Goal: Task Accomplishment & Management: Manage account settings

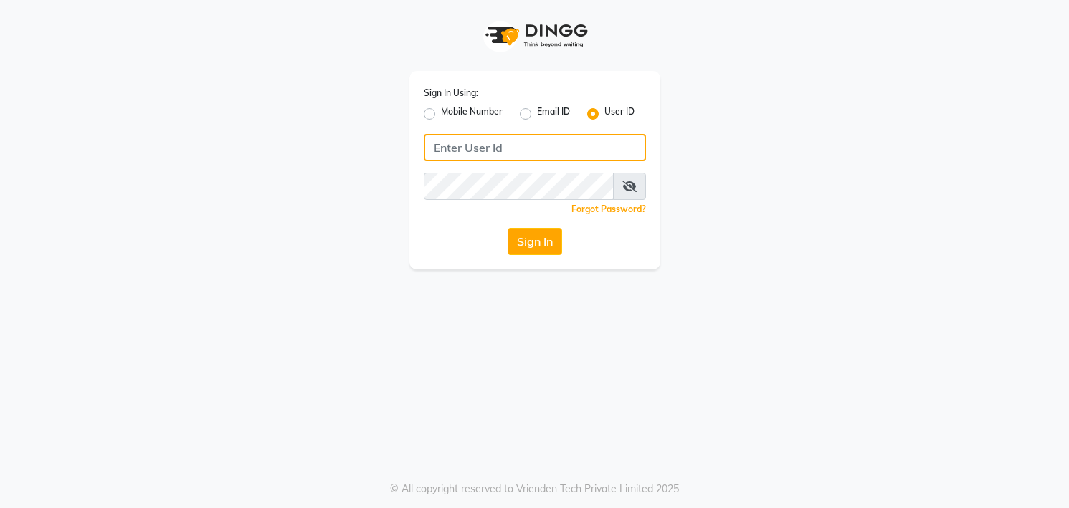
click at [546, 145] on input "Username" at bounding box center [535, 147] width 222 height 27
type input "parth vasani"
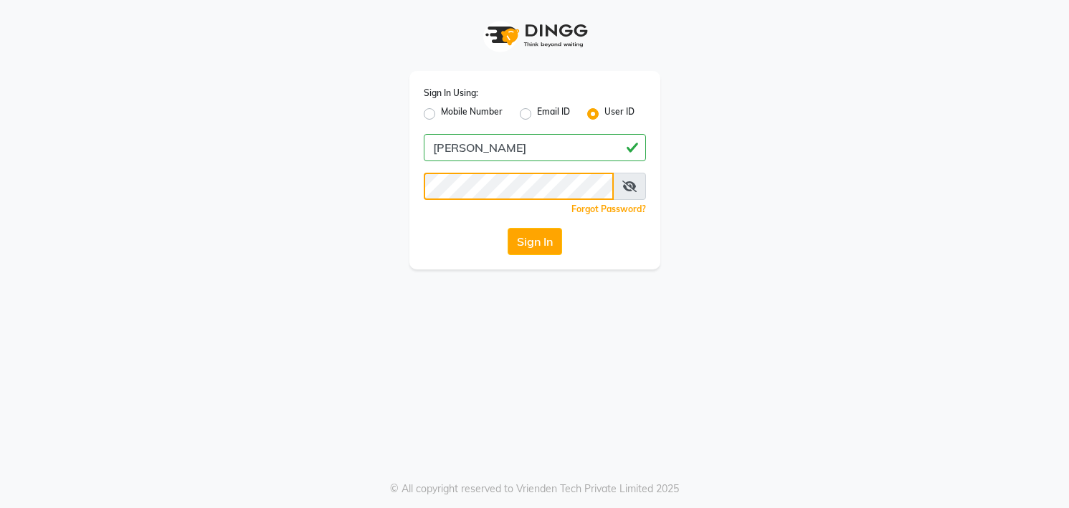
click at [508, 228] on button "Sign In" at bounding box center [535, 241] width 54 height 27
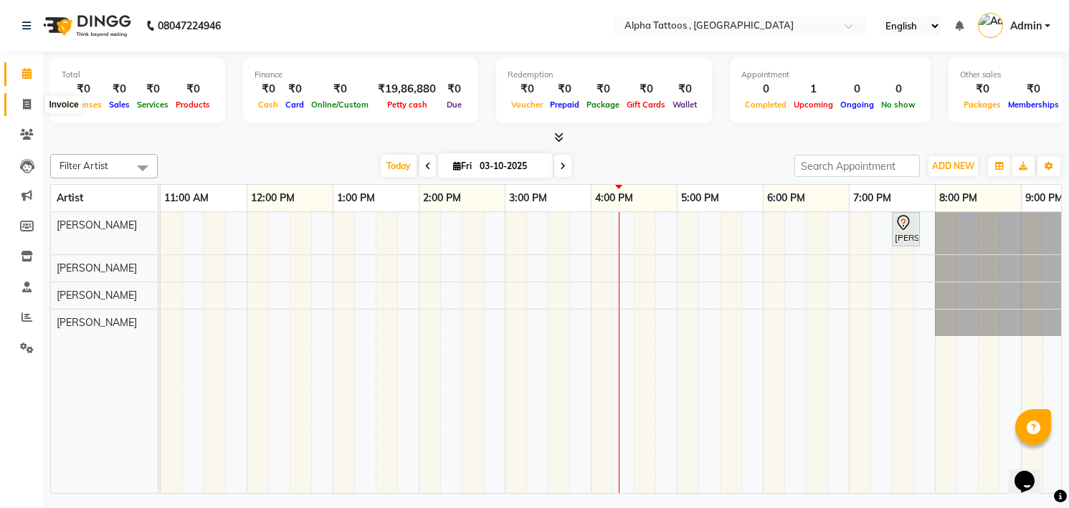
click at [15, 108] on span at bounding box center [26, 105] width 25 height 16
select select "5140"
select select "service"
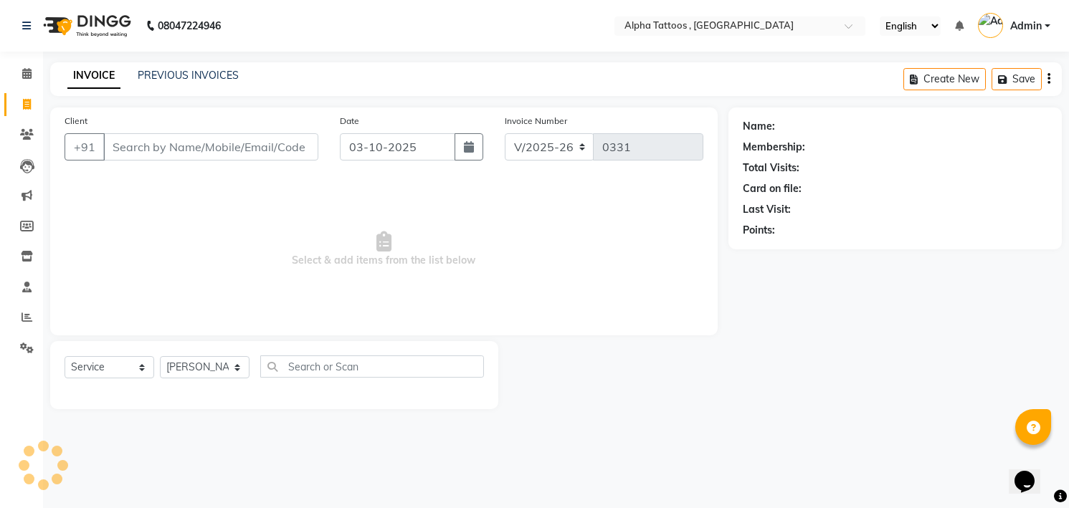
click at [206, 151] on input "Client" at bounding box center [210, 146] width 215 height 27
click at [155, 144] on input "86555 95611" at bounding box center [174, 146] width 142 height 27
type input "8655595611"
click at [278, 141] on span "Add Client" at bounding box center [281, 147] width 57 height 14
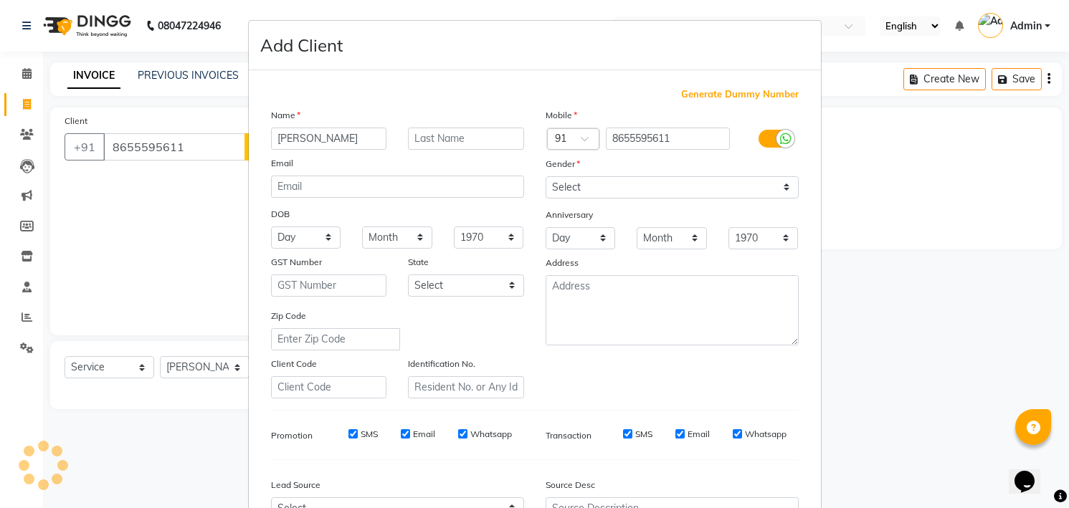
type input "Ruchika"
type input "."
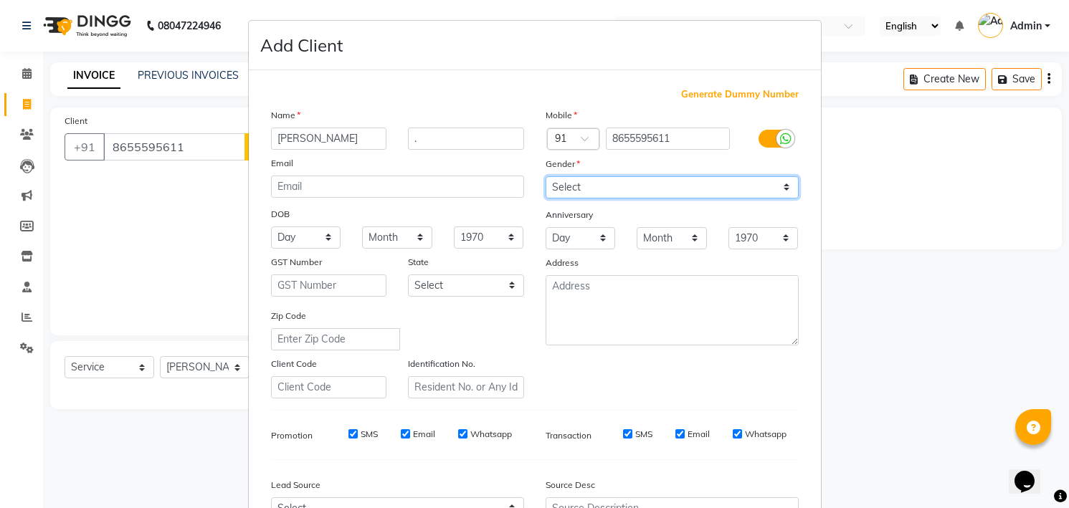
click at [654, 188] on select "Select [DEMOGRAPHIC_DATA] [DEMOGRAPHIC_DATA] Other Prefer Not To Say" at bounding box center [672, 187] width 253 height 22
select select "[DEMOGRAPHIC_DATA]"
click at [546, 176] on select "Select [DEMOGRAPHIC_DATA] [DEMOGRAPHIC_DATA] Other Prefer Not To Say" at bounding box center [672, 187] width 253 height 22
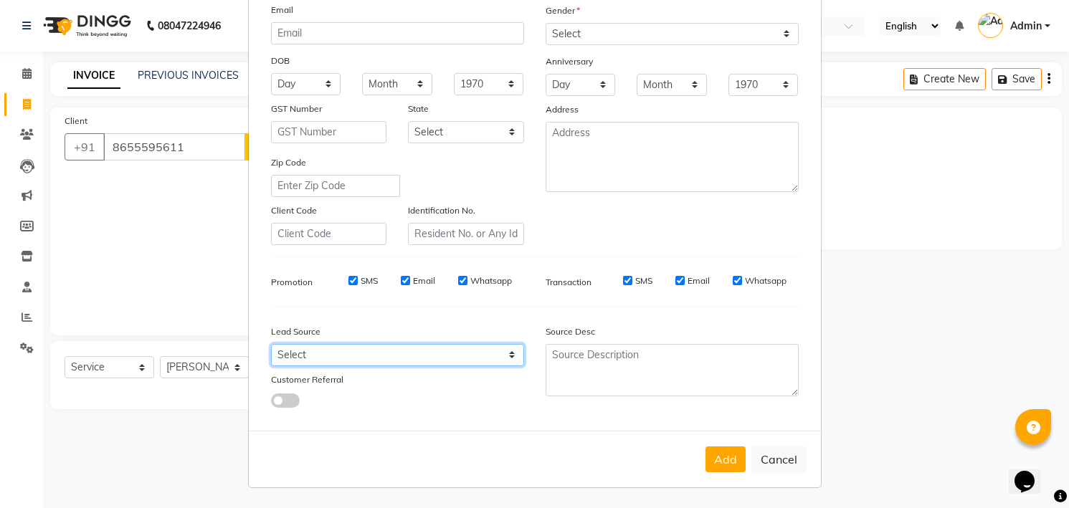
click at [452, 352] on select "Select Walk-in Referral Internet Friend Word of Mouth Advertisement Facebook Ju…" at bounding box center [397, 355] width 253 height 22
select select "33840"
click at [271, 344] on select "Select Walk-in Referral Internet Friend Word of Mouth Advertisement Facebook Ju…" at bounding box center [397, 355] width 253 height 22
click at [721, 464] on button "Add" at bounding box center [726, 460] width 40 height 26
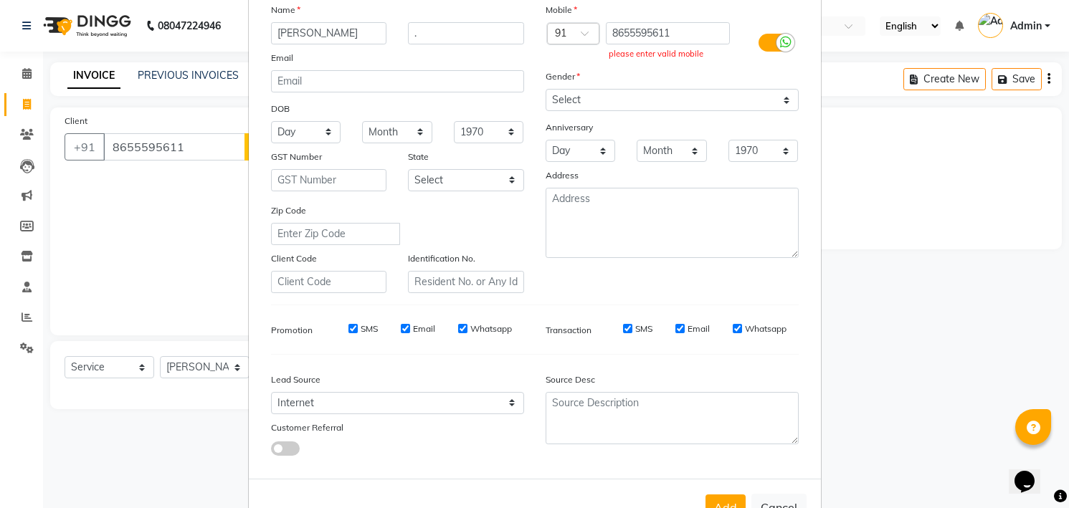
scroll to position [0, 0]
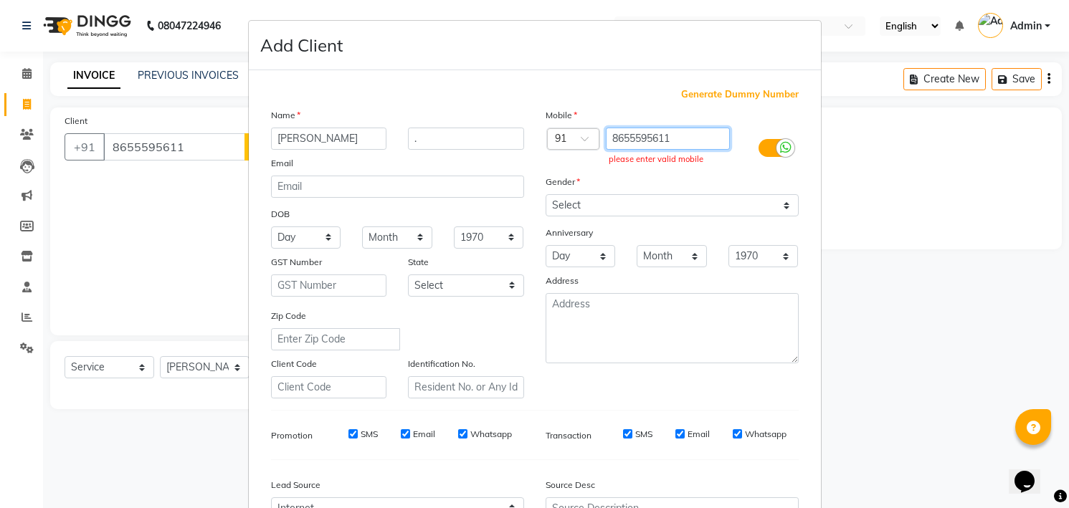
click at [614, 137] on input "8655595611" at bounding box center [668, 139] width 124 height 22
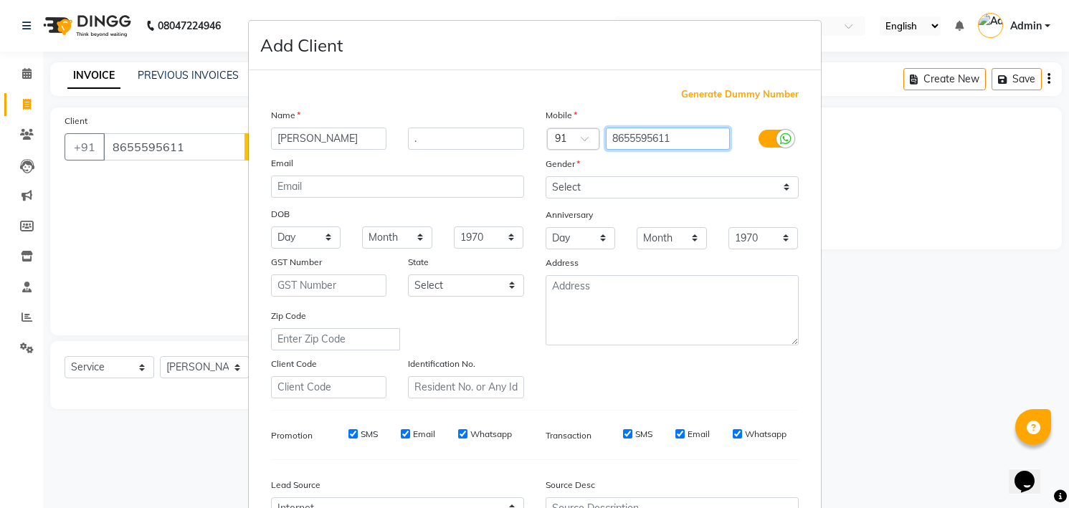
type input "8655595611"
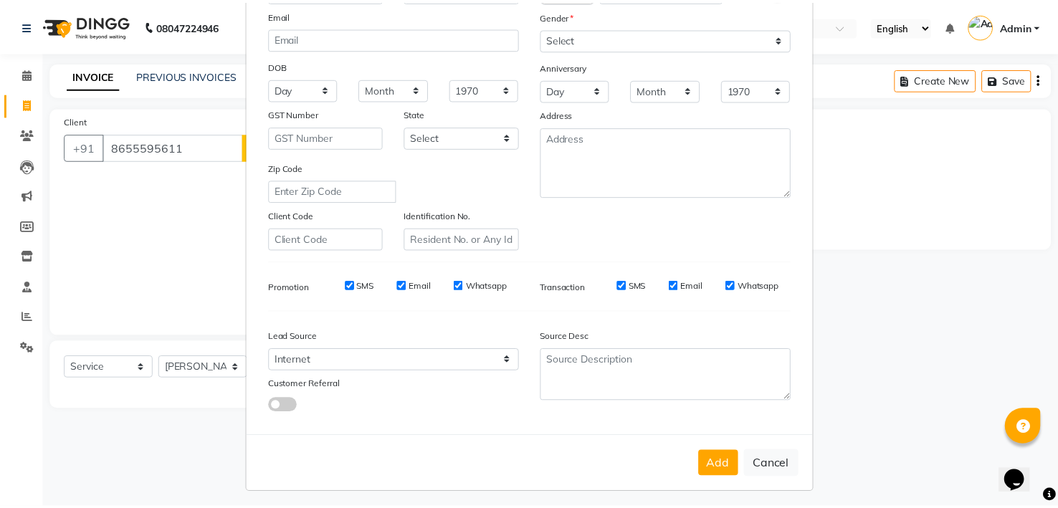
scroll to position [153, 0]
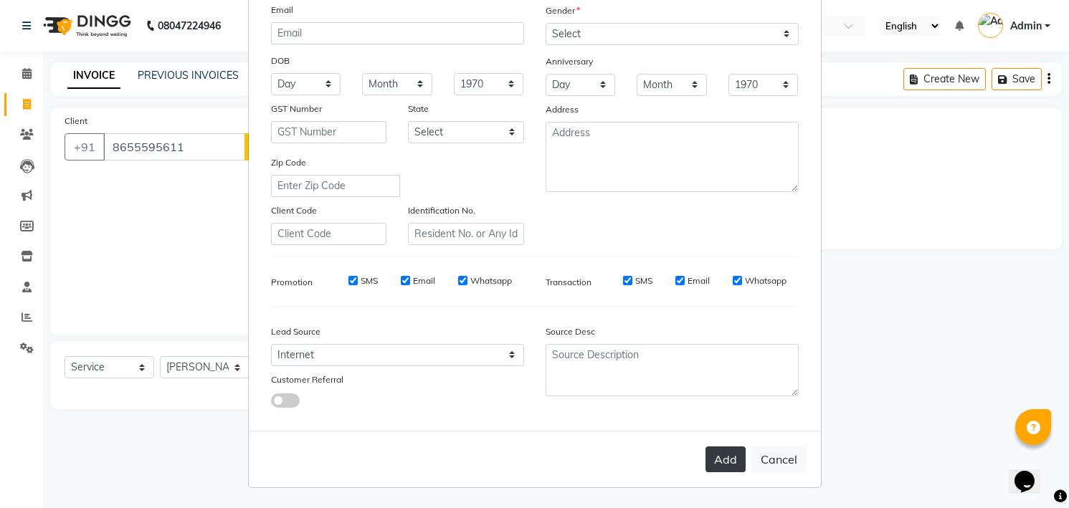
click at [718, 460] on button "Add" at bounding box center [726, 460] width 40 height 26
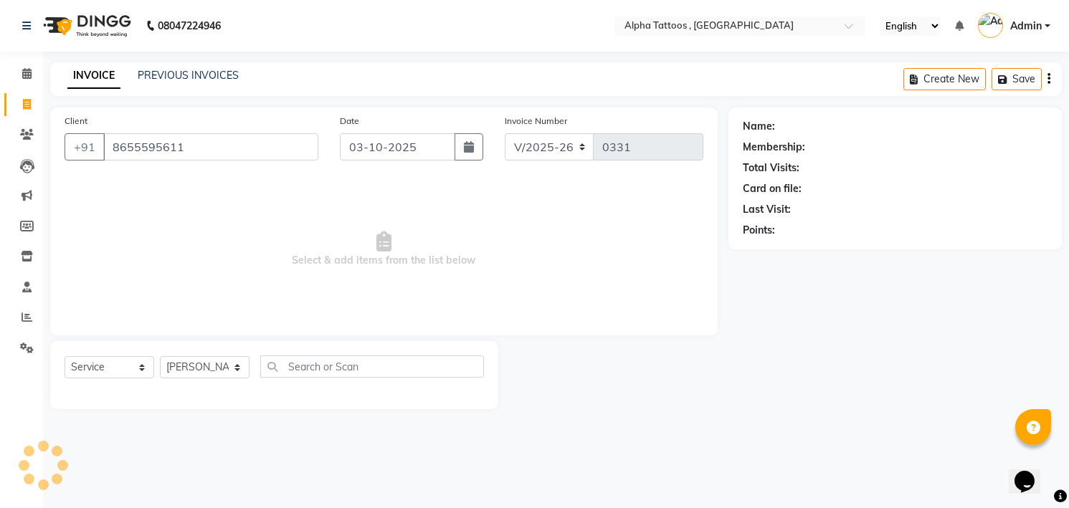
type input "8655595611"
select select
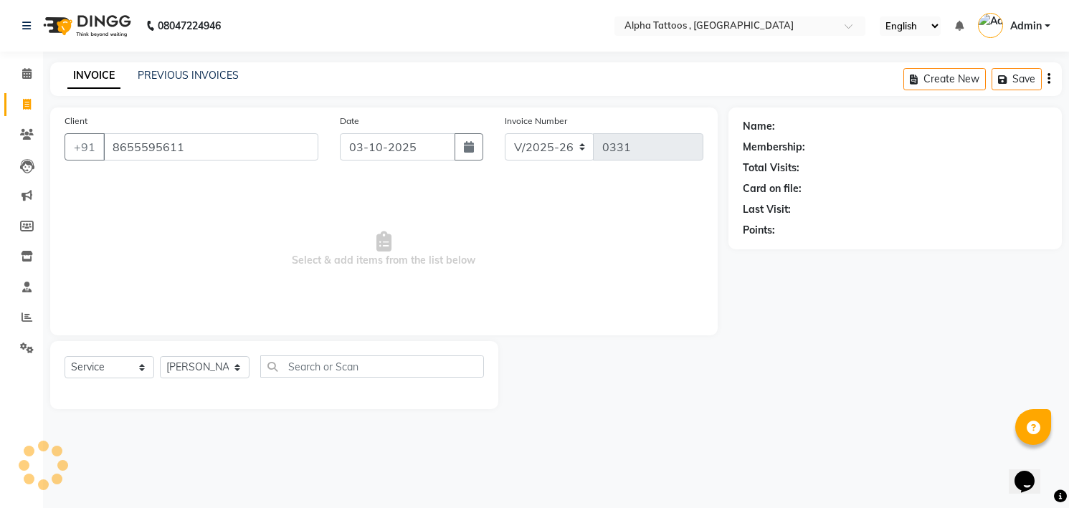
select select
checkbox input "false"
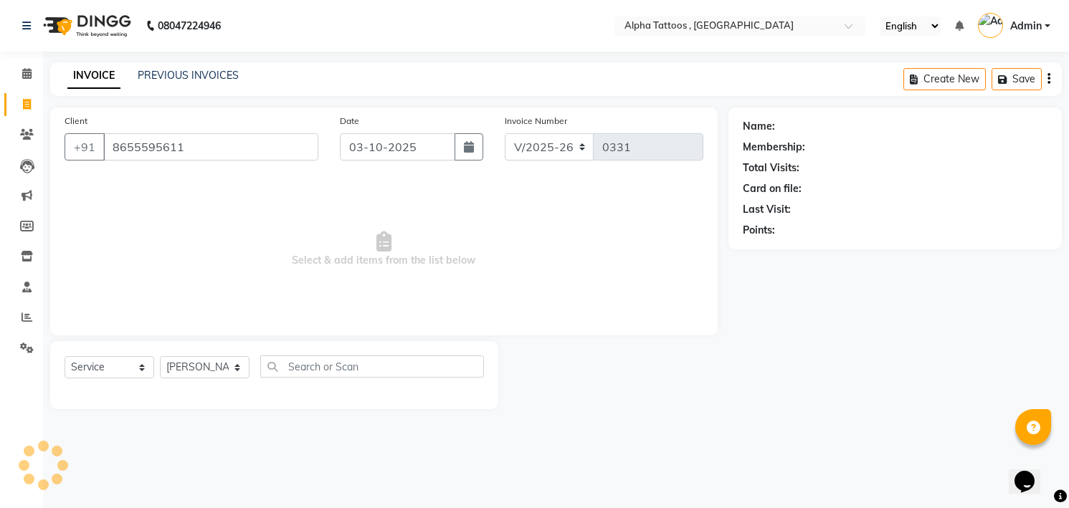
checkbox input "false"
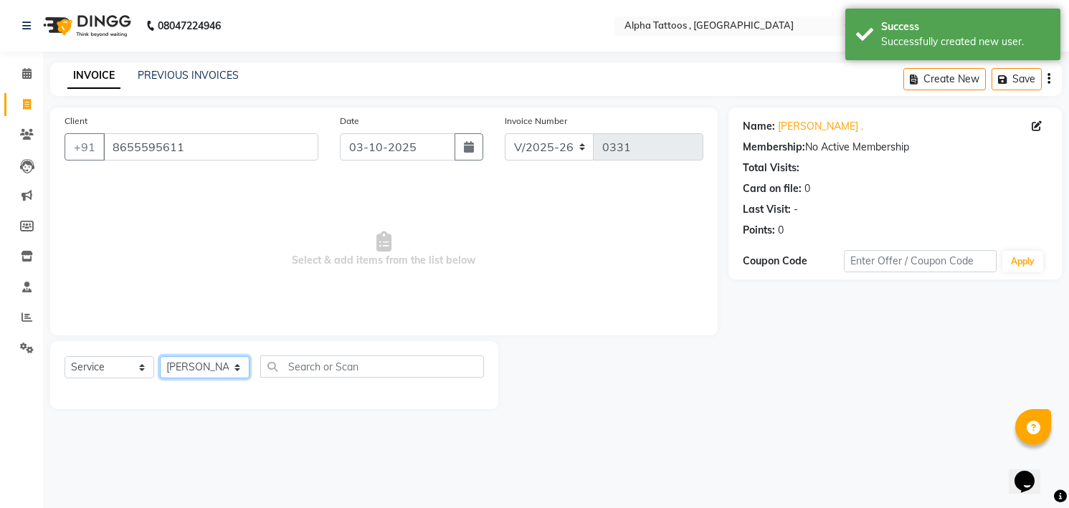
click at [192, 369] on select "Select Artist Bhoumik Trivedi Dev Vasani Maverick Fernz Parth Vasani" at bounding box center [205, 367] width 90 height 22
select select "32724"
click at [160, 356] on select "Select Artist Bhoumik Trivedi Dev Vasani Maverick Fernz Parth Vasani" at bounding box center [205, 367] width 90 height 22
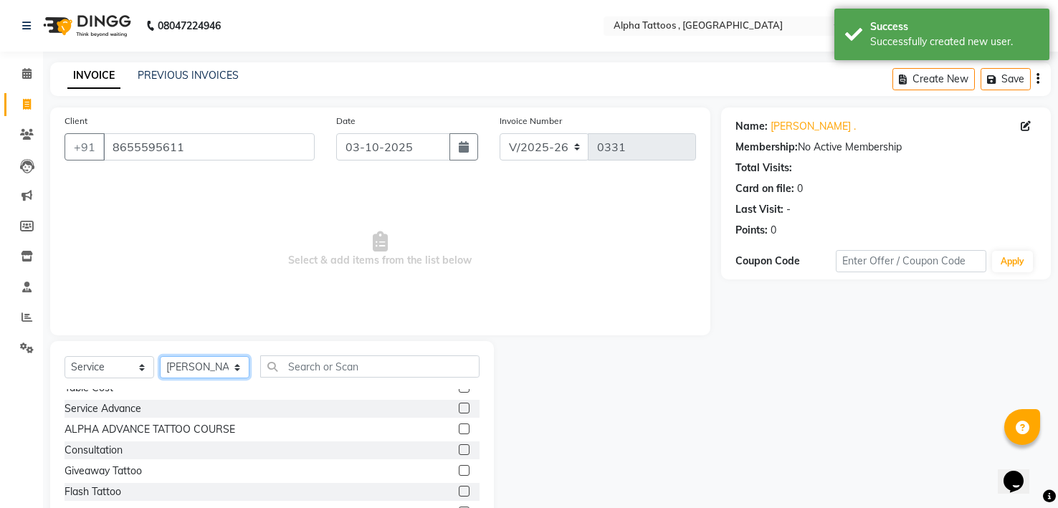
scroll to position [237, 0]
click at [459, 408] on label at bounding box center [464, 409] width 11 height 11
click at [459, 408] on input "checkbox" at bounding box center [463, 410] width 9 height 9
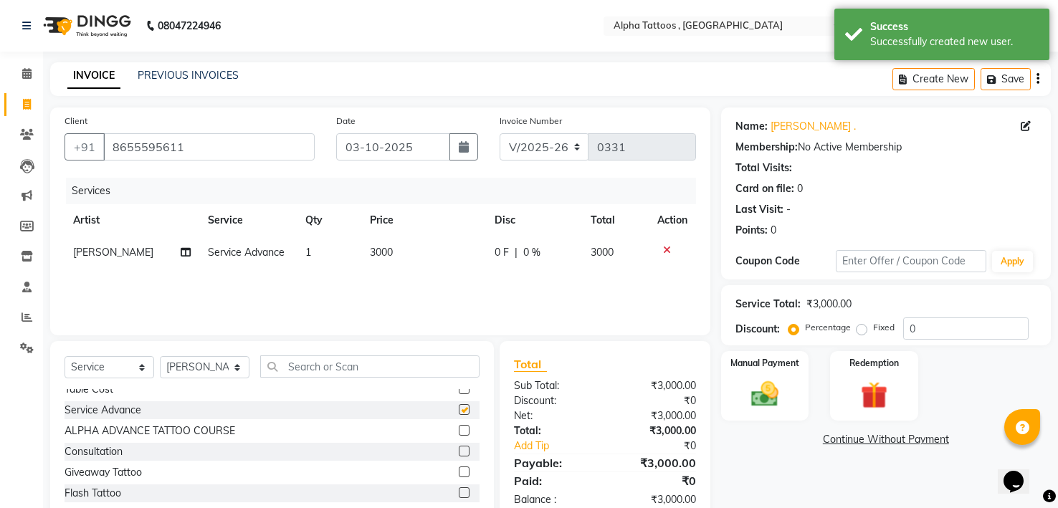
checkbox input "false"
click at [379, 251] on span "3000" at bounding box center [381, 252] width 23 height 13
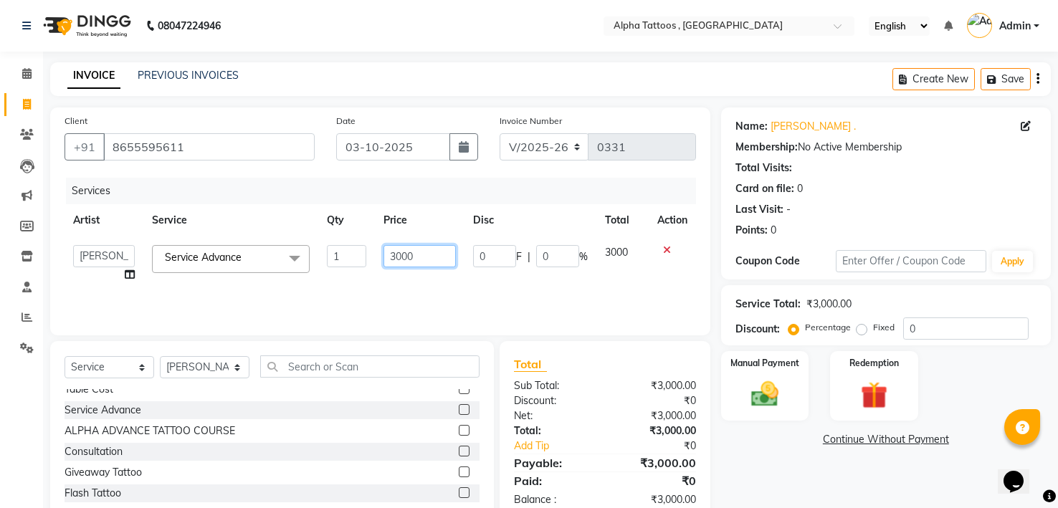
click at [413, 253] on input "3000" at bounding box center [420, 256] width 72 height 22
type input "2000"
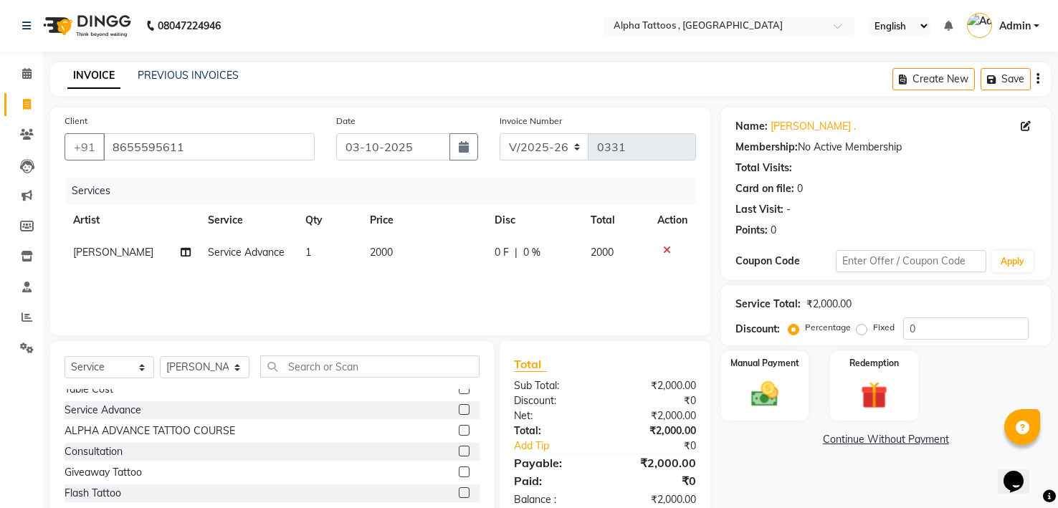
click at [412, 308] on div "Services Artist Service Qty Price Disc Total Action Bhoumik Trivedi Service Adv…" at bounding box center [381, 249] width 632 height 143
click at [780, 379] on img at bounding box center [765, 395] width 46 height 33
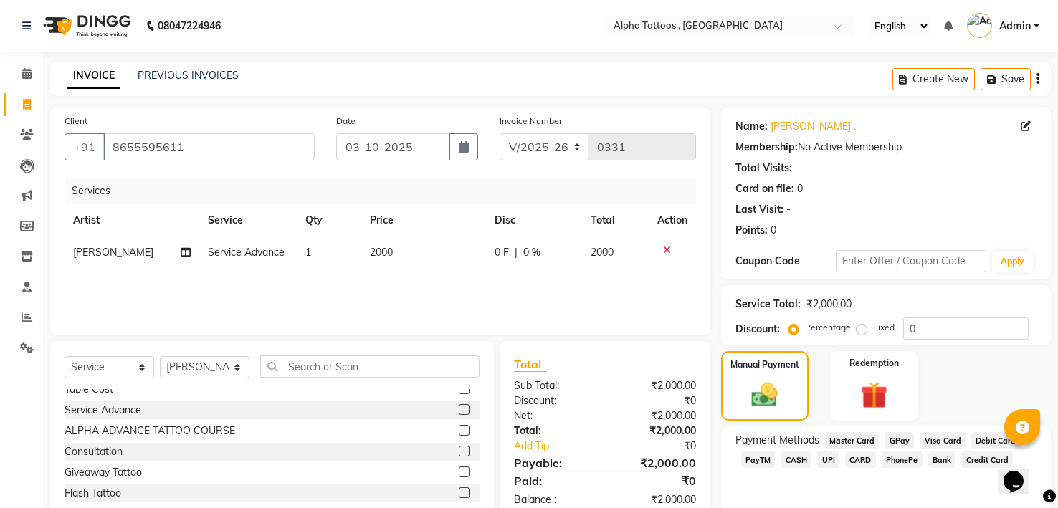
click at [901, 440] on span "GPay" at bounding box center [899, 440] width 29 height 16
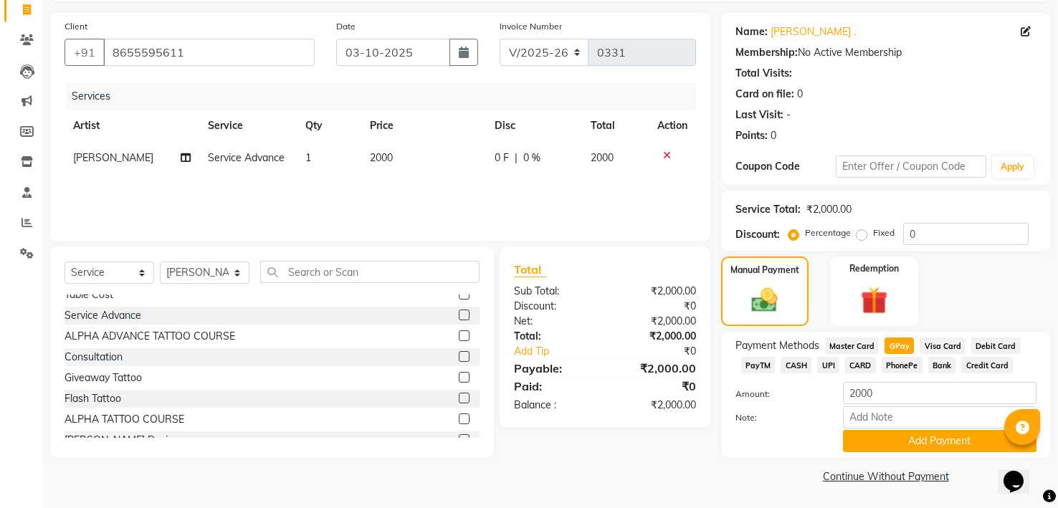
scroll to position [95, 0]
click at [901, 420] on input "Note:" at bounding box center [940, 417] width 194 height 22
type input "Advance"
click at [924, 430] on button "Add Payment" at bounding box center [940, 441] width 194 height 22
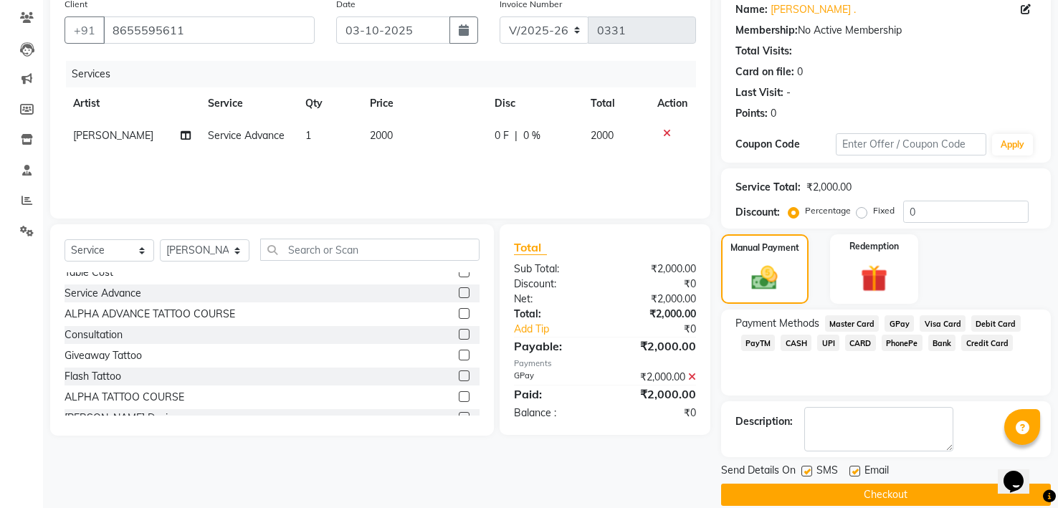
scroll to position [136, 0]
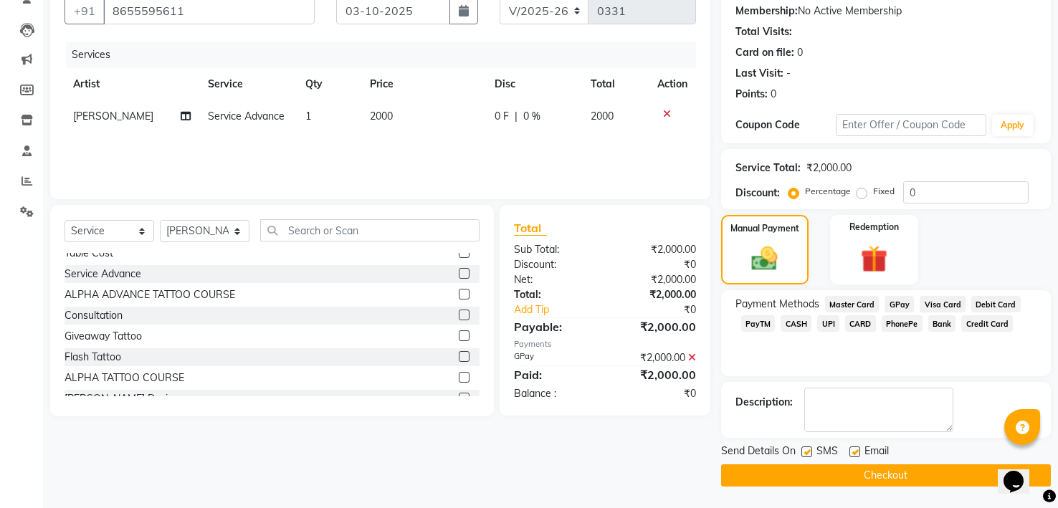
click at [888, 475] on button "Checkout" at bounding box center [886, 476] width 330 height 22
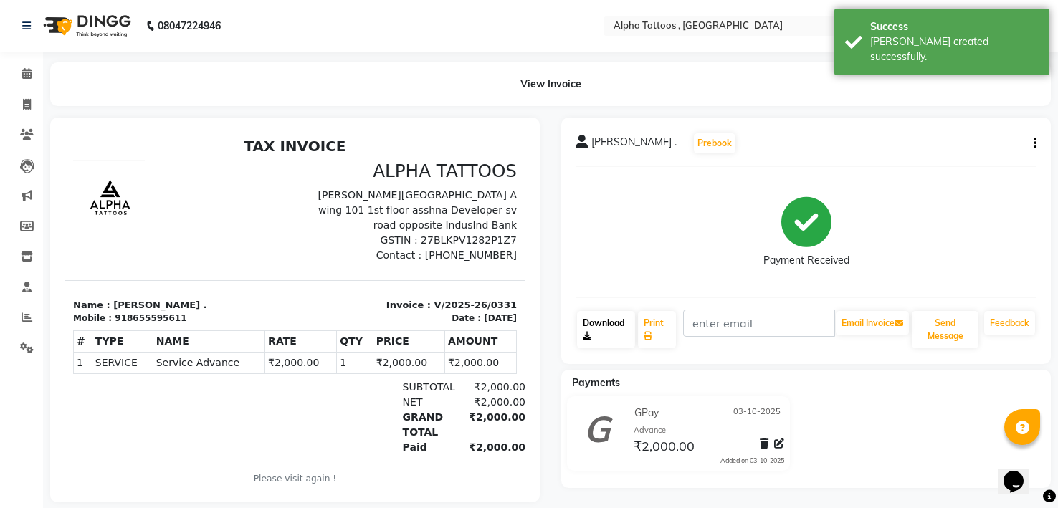
click at [625, 324] on link "Download" at bounding box center [606, 329] width 58 height 37
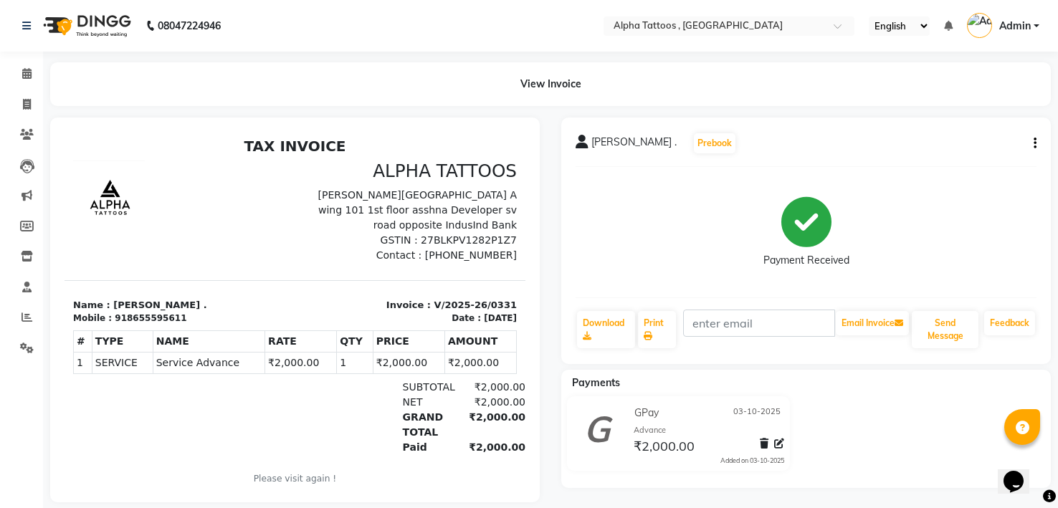
click at [70, 27] on img at bounding box center [86, 26] width 98 height 40
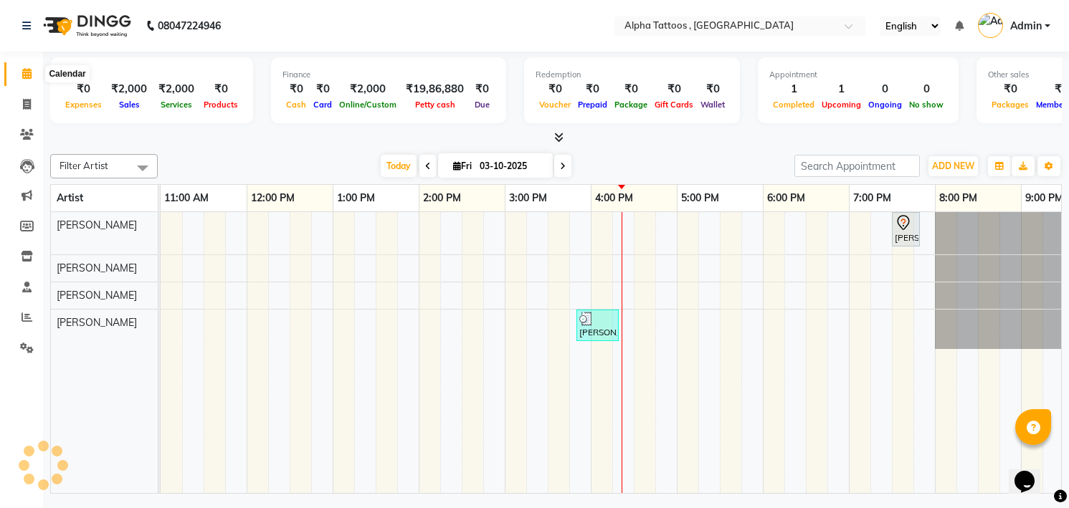
click at [31, 79] on span at bounding box center [26, 74] width 25 height 16
click at [560, 171] on span at bounding box center [562, 166] width 17 height 22
type input "04-10-2025"
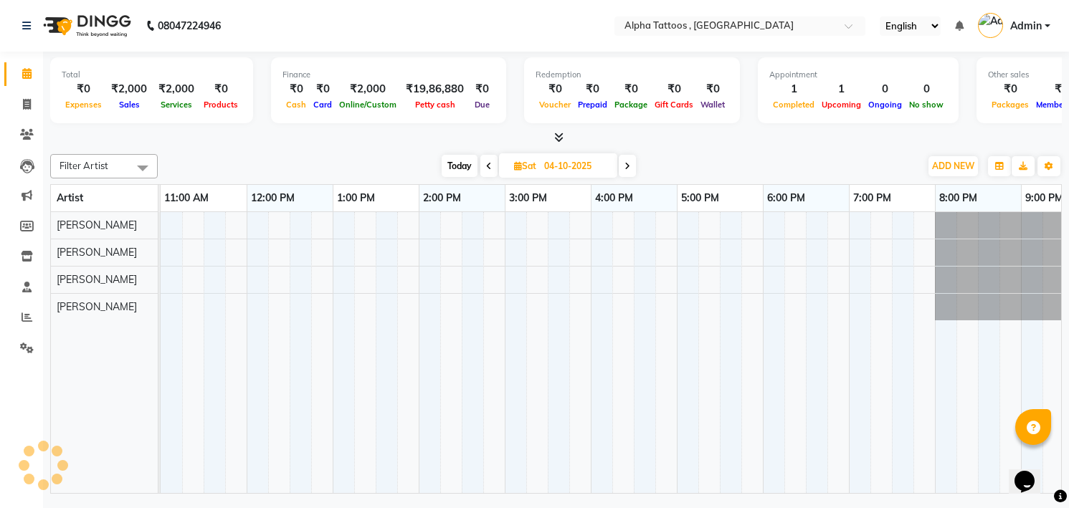
scroll to position [0, 46]
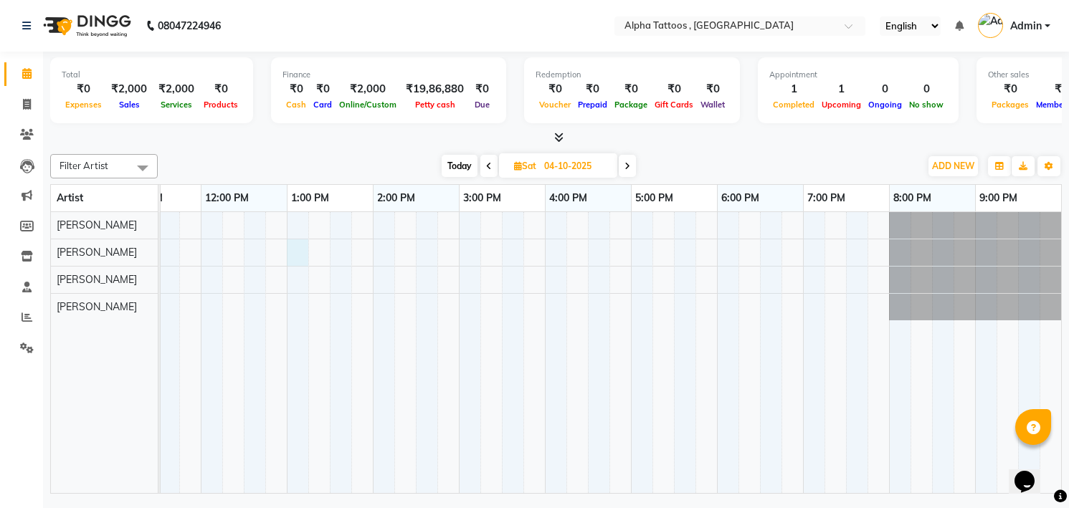
click at [297, 259] on div at bounding box center [588, 352] width 947 height 281
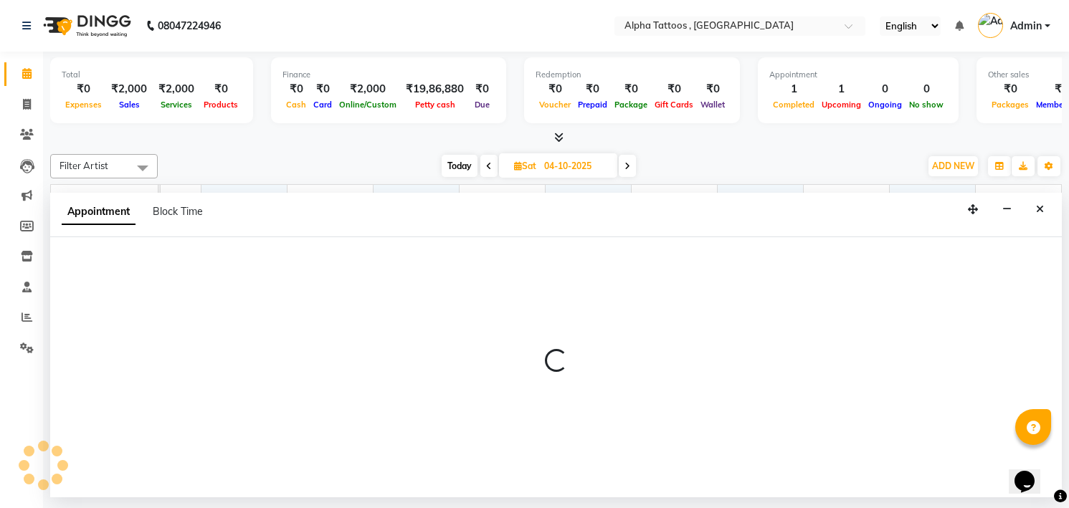
select select "32646"
select select "tentative"
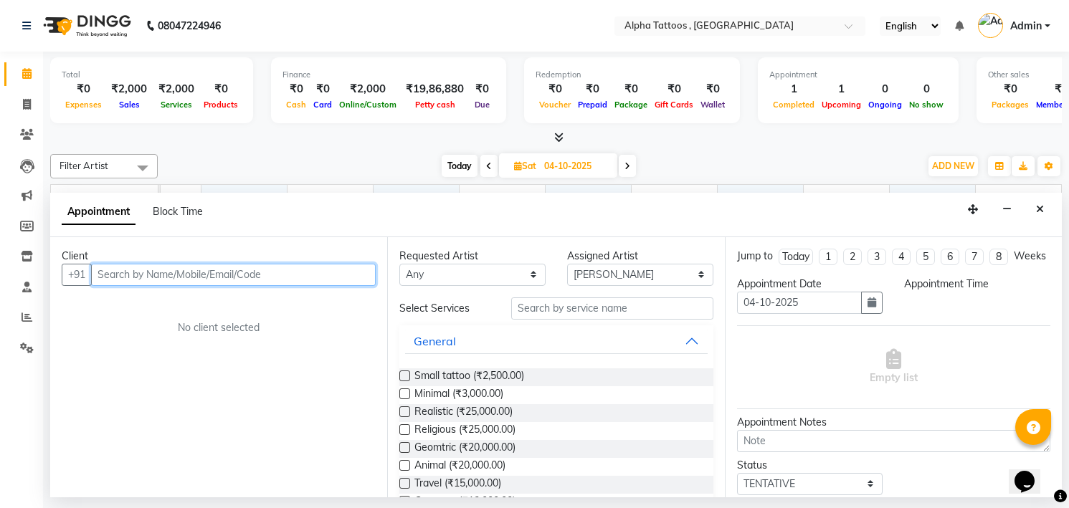
select select "780"
click at [242, 268] on input "text" at bounding box center [233, 275] width 285 height 22
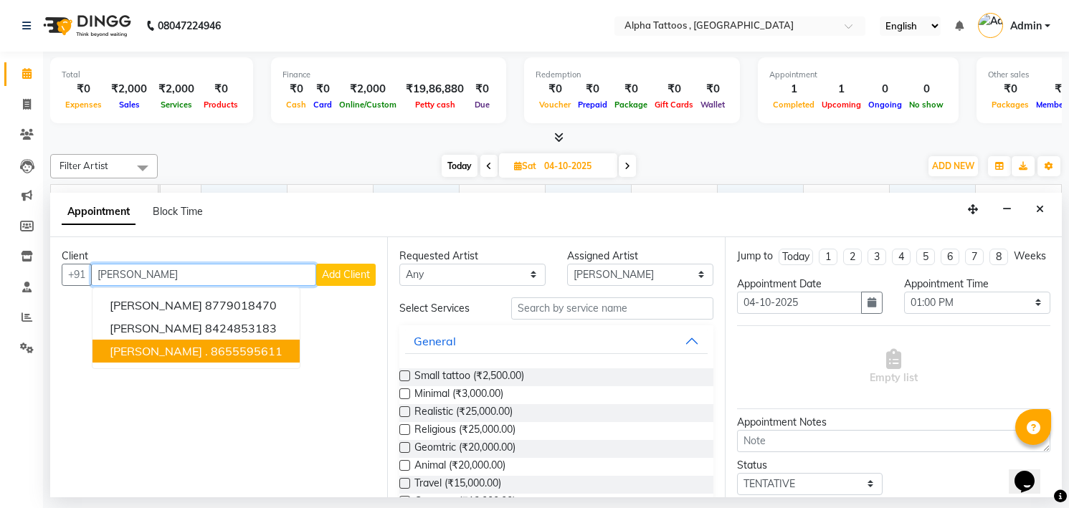
click at [217, 341] on button "Ruchika . 8655595611" at bounding box center [196, 351] width 207 height 23
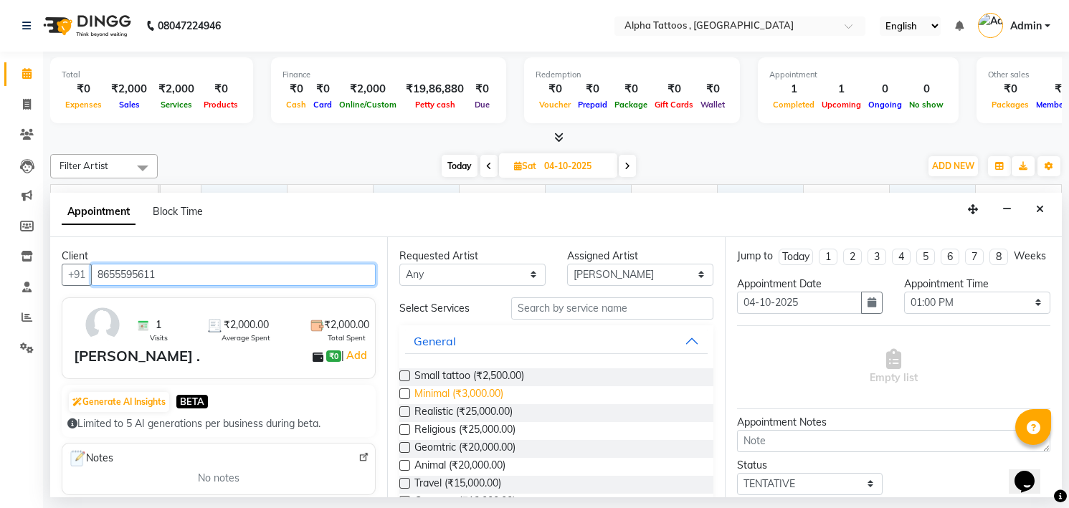
type input "8655595611"
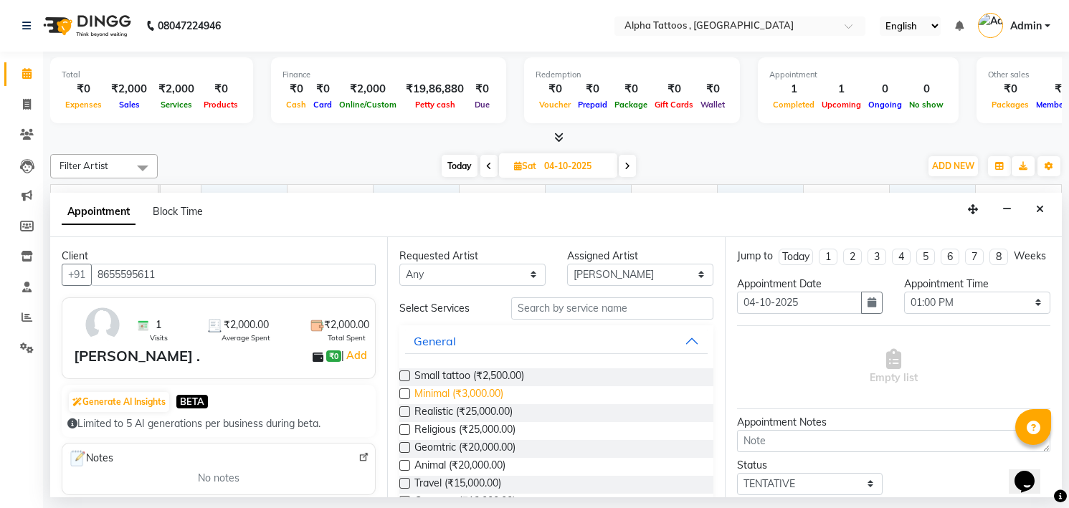
click at [486, 392] on span "Minimal (₹3,000.00)" at bounding box center [458, 396] width 89 height 18
checkbox input "false"
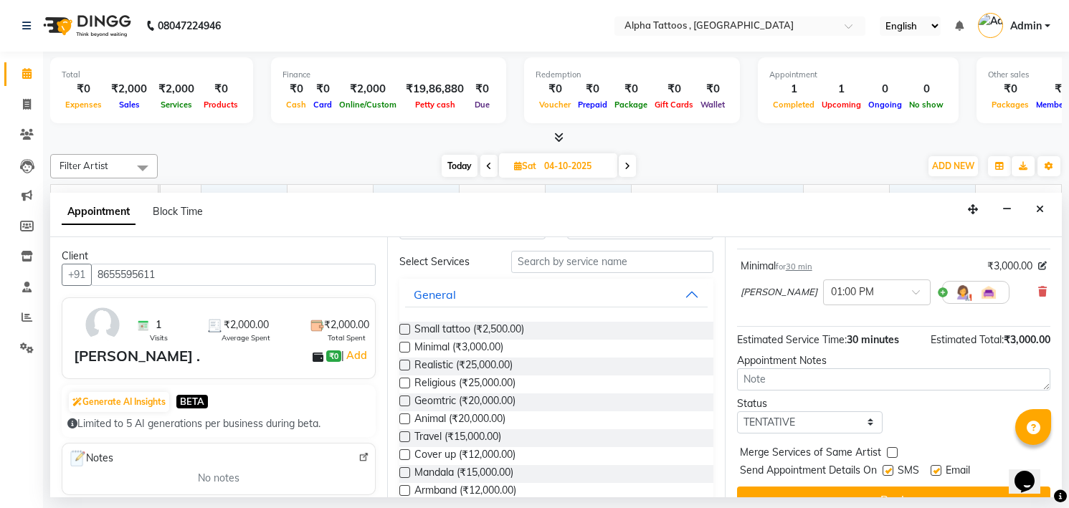
scroll to position [117, 0]
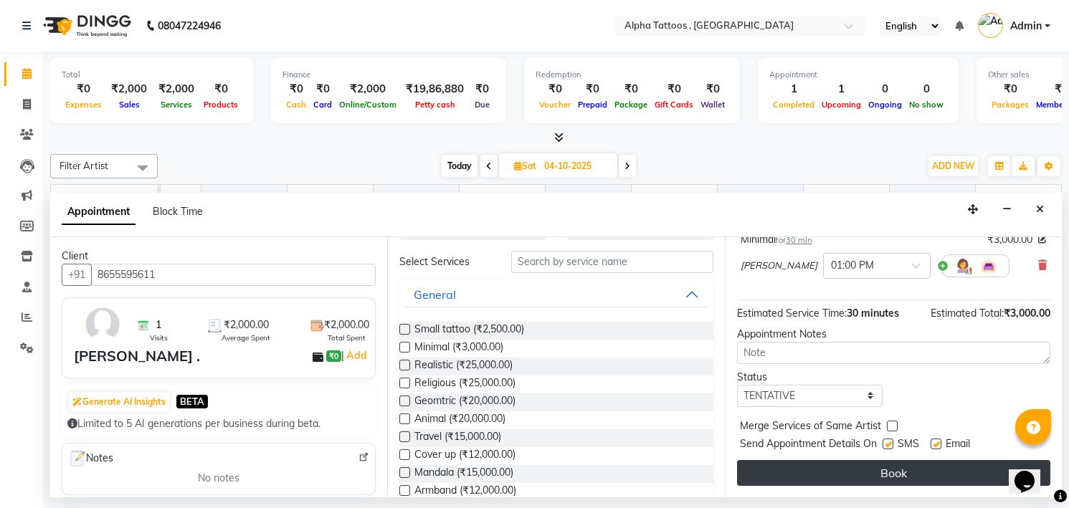
click at [871, 474] on button "Book" at bounding box center [893, 473] width 313 height 26
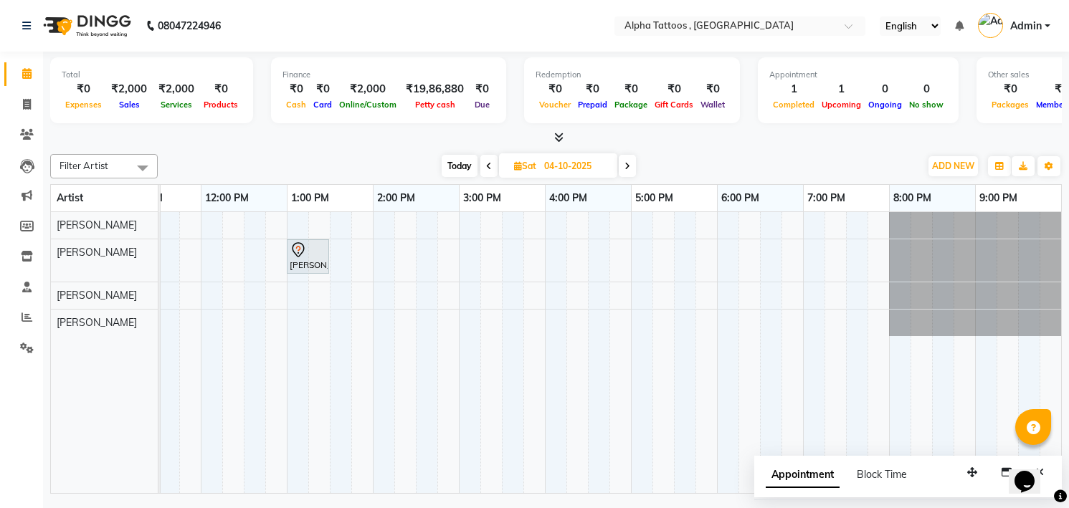
click at [461, 163] on span "Today" at bounding box center [460, 166] width 36 height 22
type input "03-10-2025"
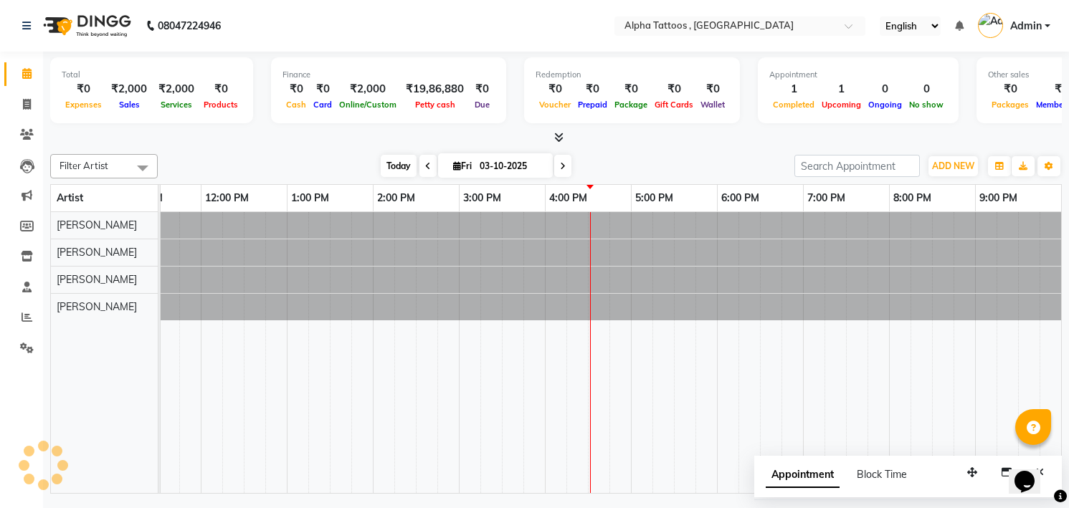
scroll to position [0, 46]
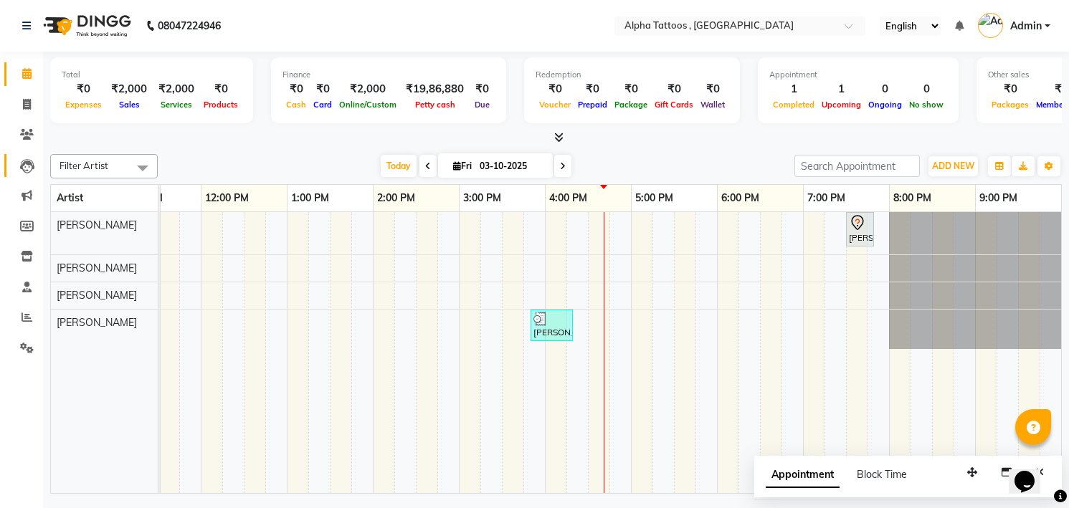
click at [37, 174] on link "Leads" at bounding box center [21, 166] width 34 height 24
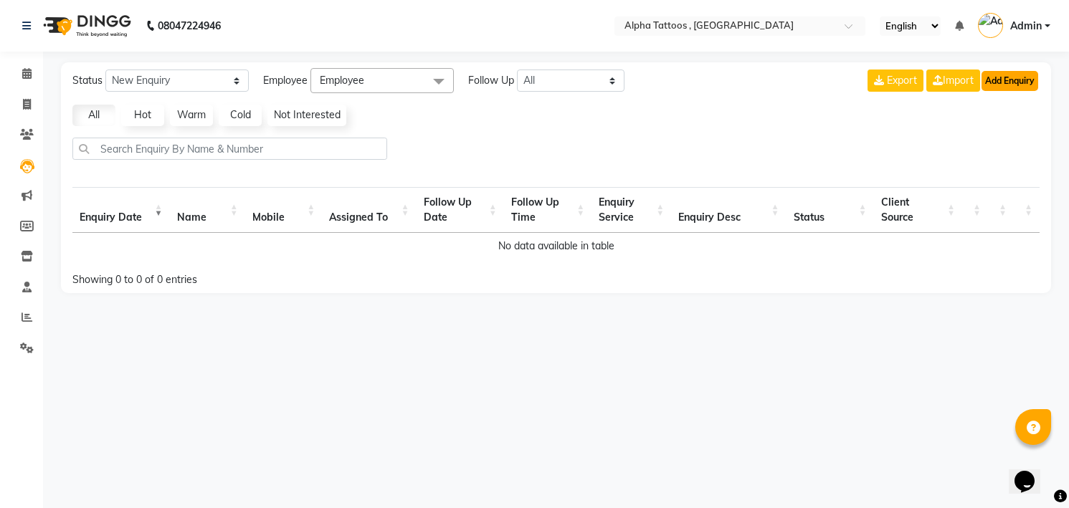
click at [1025, 88] on button "Add Enquiry" at bounding box center [1010, 81] width 57 height 20
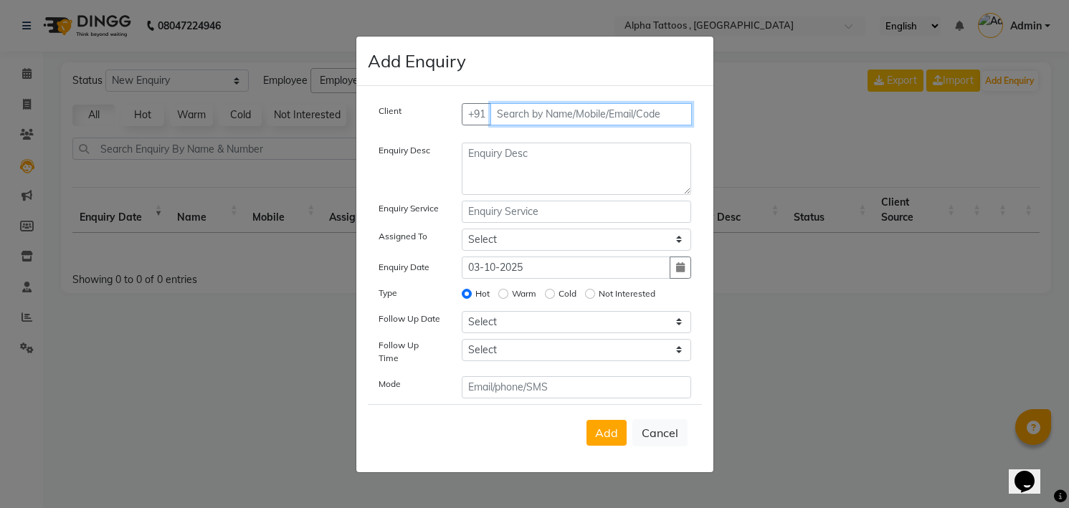
click at [602, 118] on input "text" at bounding box center [591, 114] width 202 height 22
paste input "99674 13277"
type input "9967413277"
click at [672, 119] on span "Add Client" at bounding box center [662, 114] width 48 height 13
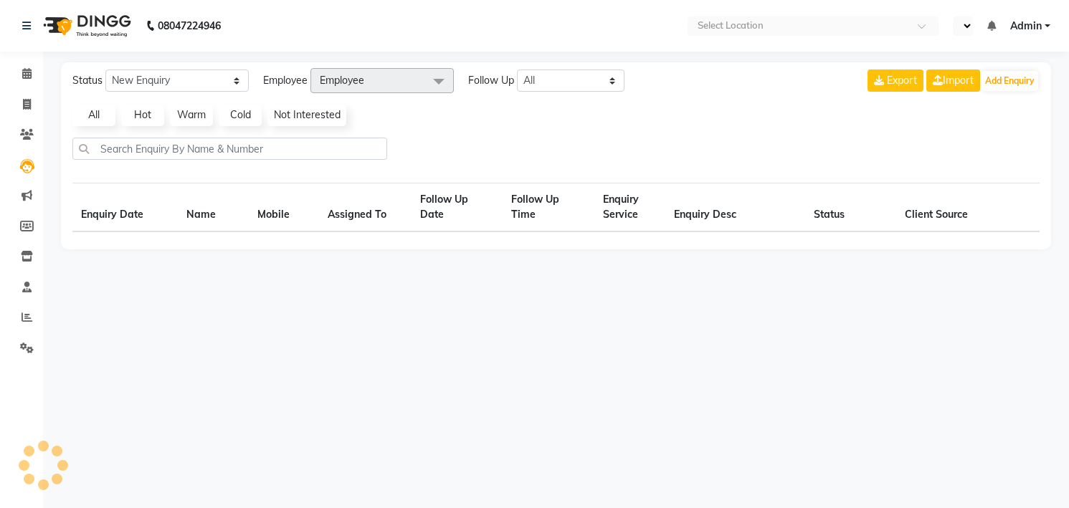
select select "en"
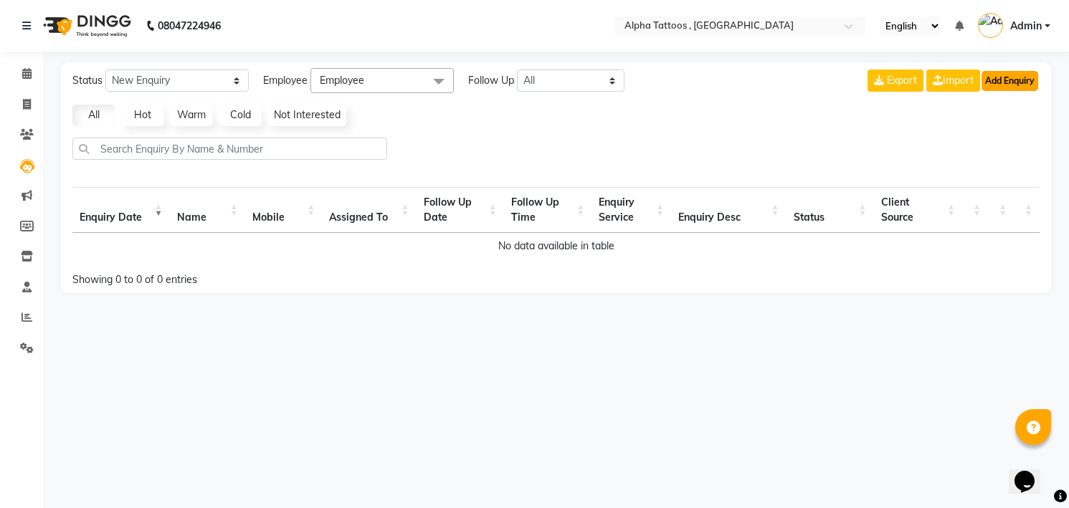
click at [1013, 78] on button "Add Enquiry" at bounding box center [1010, 81] width 57 height 20
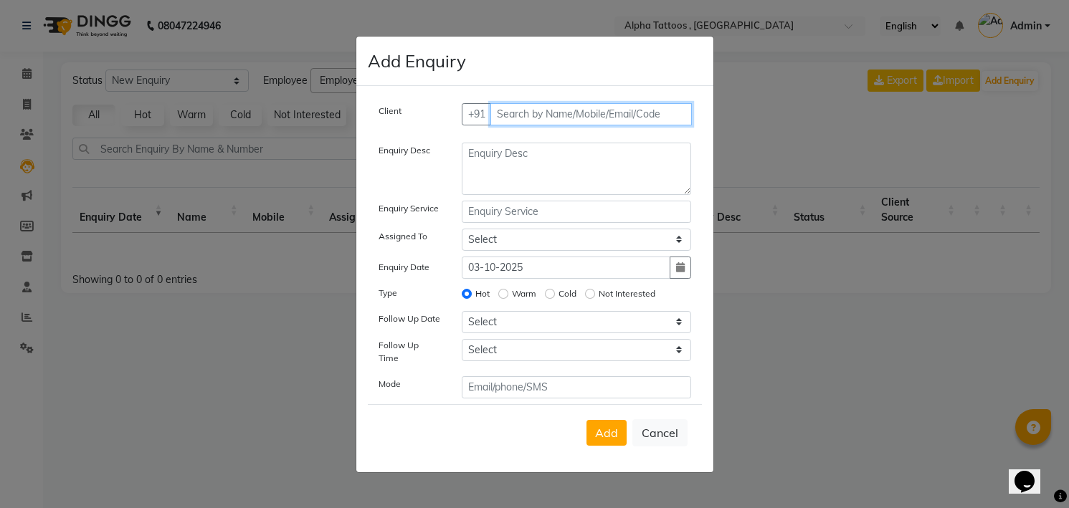
click at [582, 122] on input "text" at bounding box center [591, 114] width 202 height 22
paste input "99674 13277"
type input "9967413277"
click at [632, 103] on button "Add Client" at bounding box center [662, 114] width 60 height 22
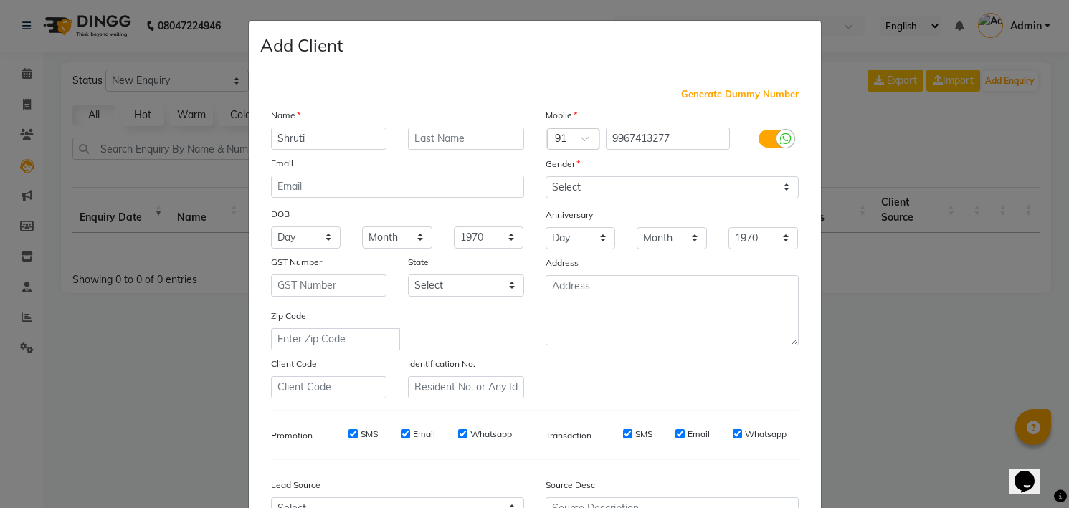
type input "Shruti"
type input ".."
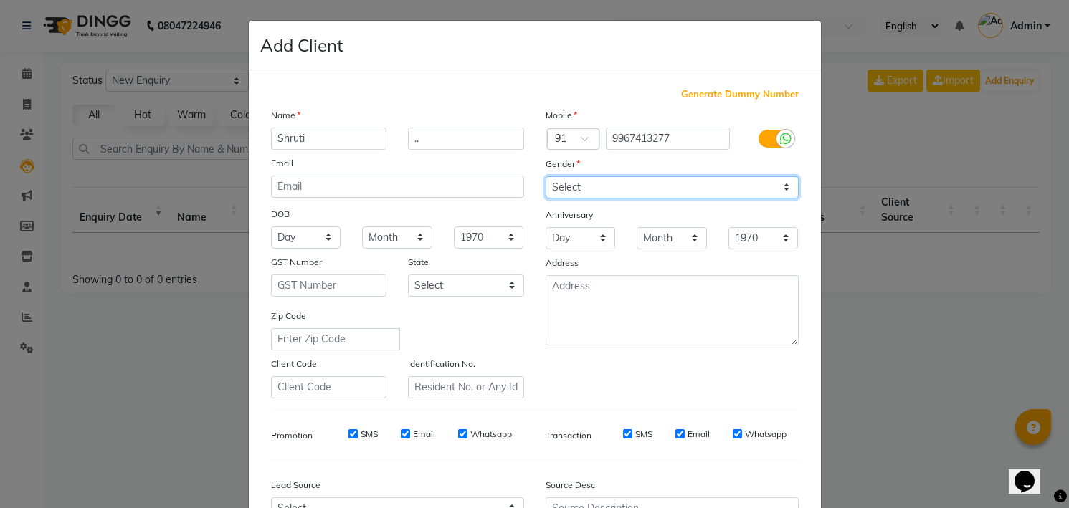
click at [580, 190] on select "Select [DEMOGRAPHIC_DATA] [DEMOGRAPHIC_DATA] Other Prefer Not To Say" at bounding box center [672, 187] width 253 height 22
select select "[DEMOGRAPHIC_DATA]"
click at [546, 176] on select "Select [DEMOGRAPHIC_DATA] [DEMOGRAPHIC_DATA] Other Prefer Not To Say" at bounding box center [672, 187] width 253 height 22
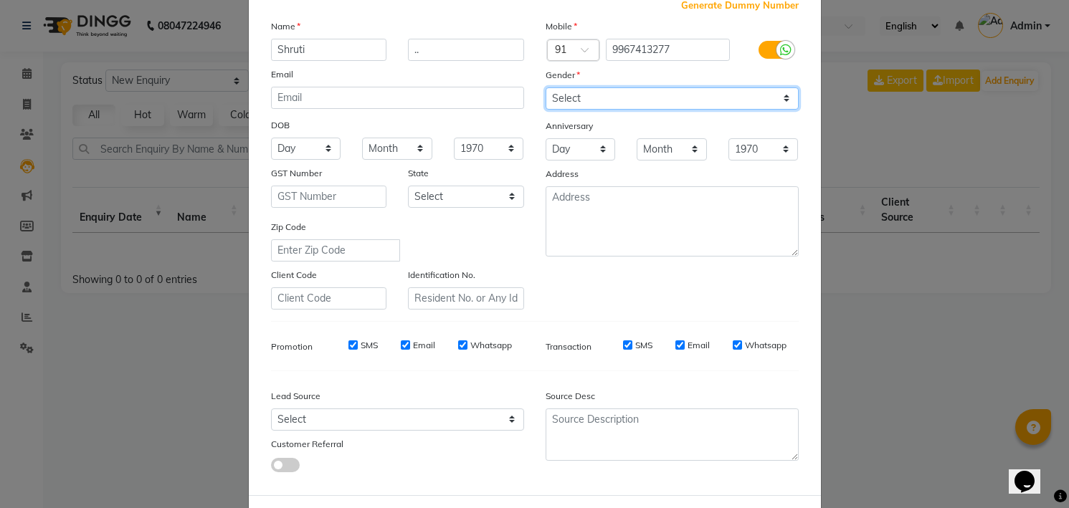
scroll to position [153, 0]
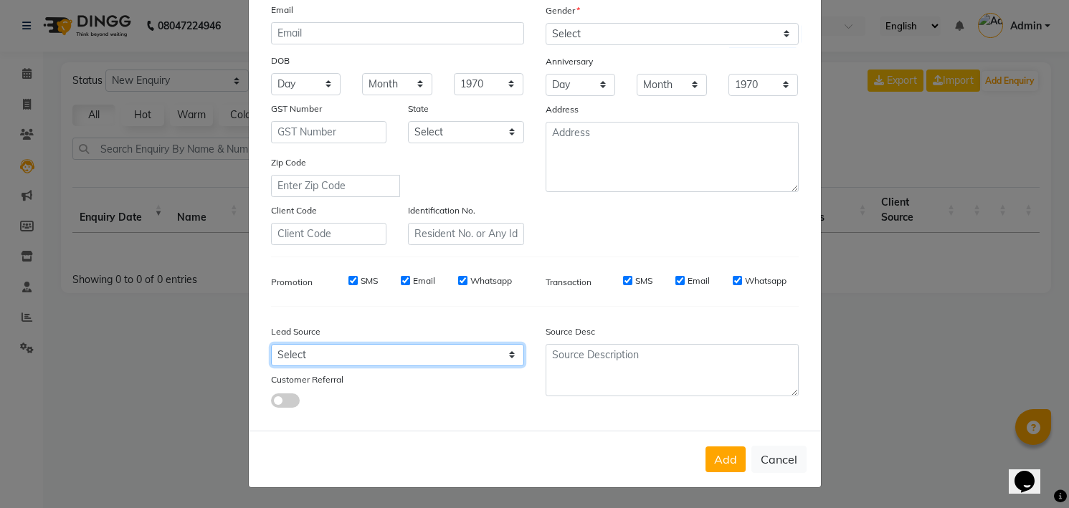
click at [457, 357] on select "Select Walk-in Referral Internet Friend Word of Mouth Advertisement Facebook Ju…" at bounding box center [397, 355] width 253 height 22
select select "33840"
click at [271, 344] on select "Select Walk-in Referral Internet Friend Word of Mouth Advertisement Facebook Ju…" at bounding box center [397, 355] width 253 height 22
click at [706, 447] on button "Add" at bounding box center [726, 460] width 40 height 26
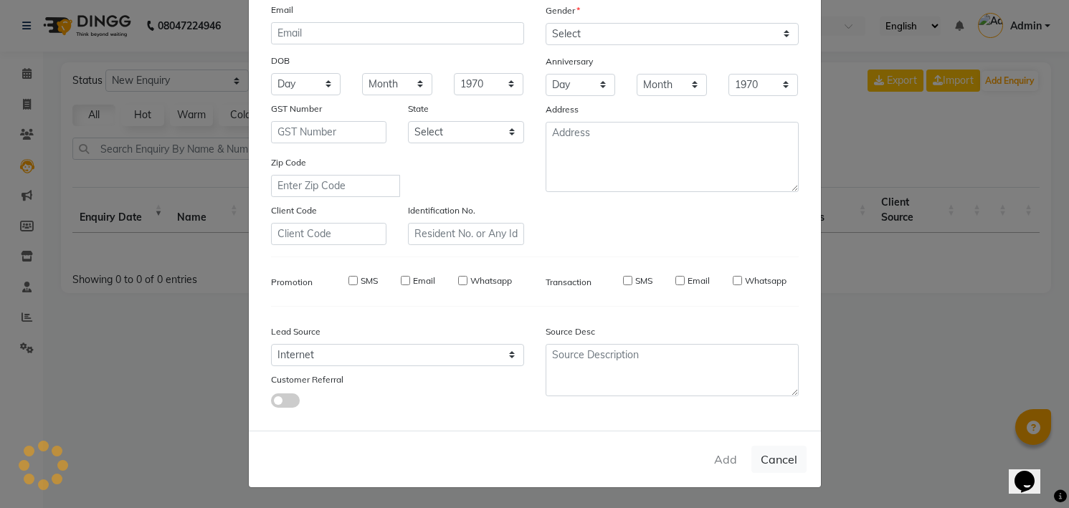
select select
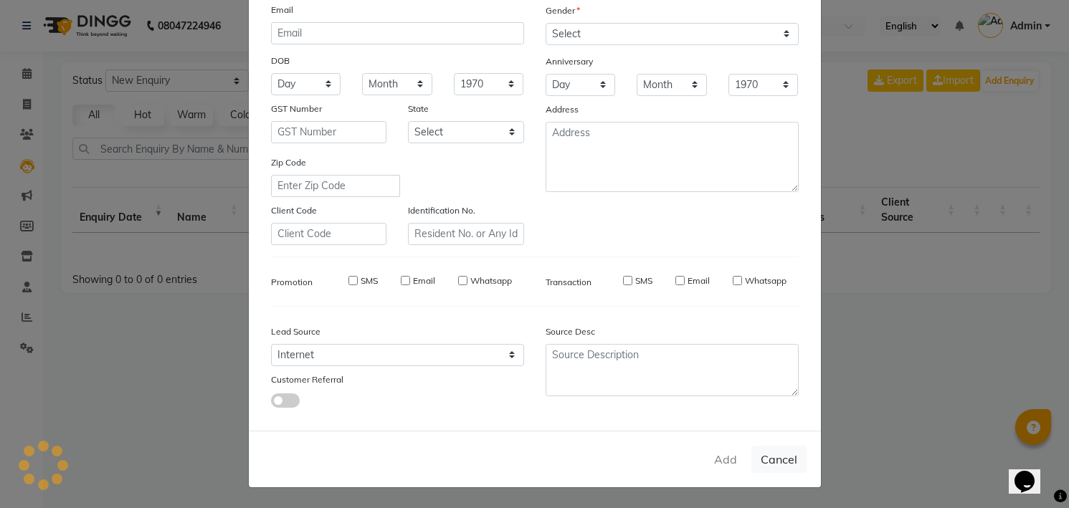
select select
checkbox input "false"
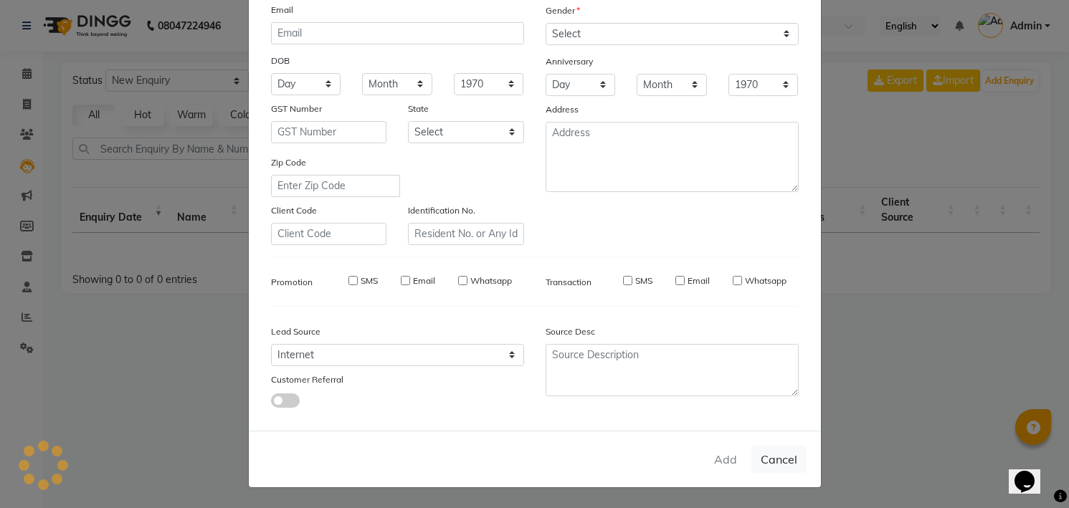
checkbox input "false"
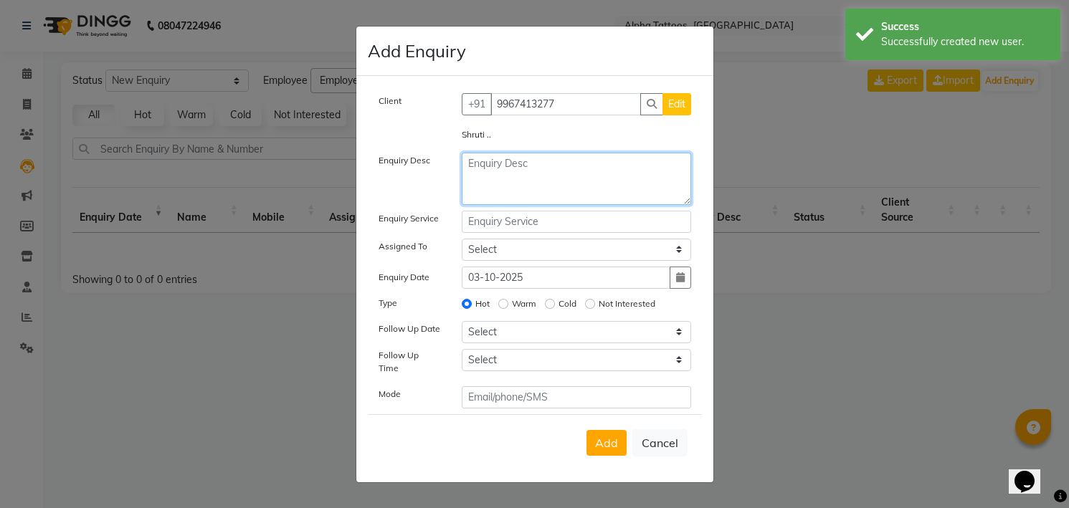
click at [498, 165] on textarea at bounding box center [576, 179] width 229 height 52
type textarea "M"
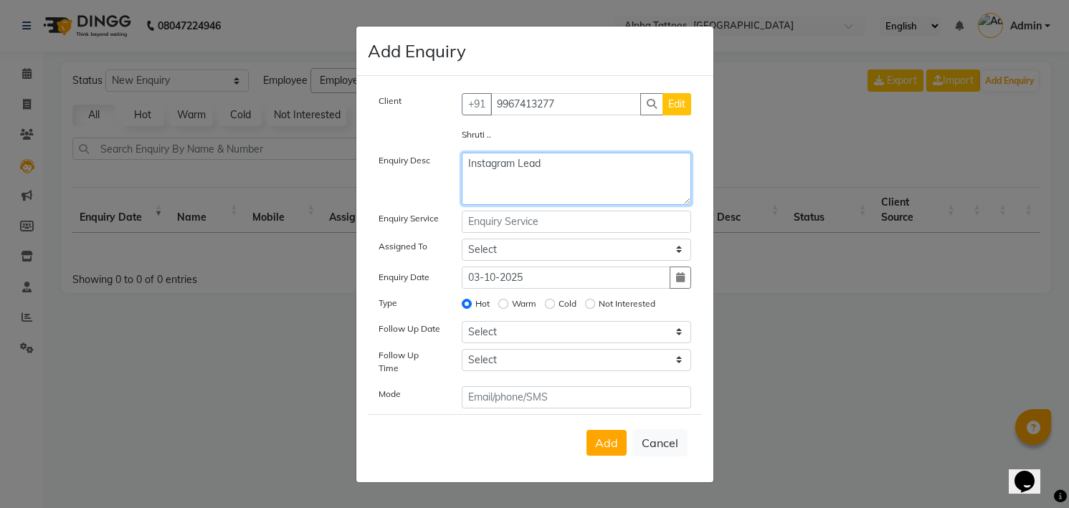
type textarea "Instagram Lead"
type input "Minimal"
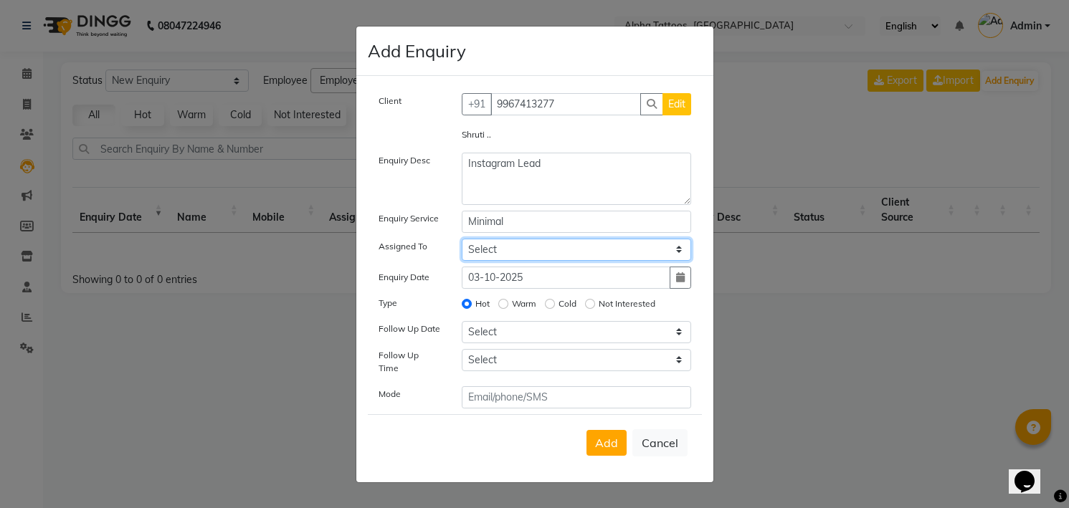
select select "32724"
click at [545, 299] on input "Cold" at bounding box center [550, 304] width 10 height 10
radio input "true"
radio input "false"
click at [498, 299] on input "Warm" at bounding box center [503, 304] width 10 height 10
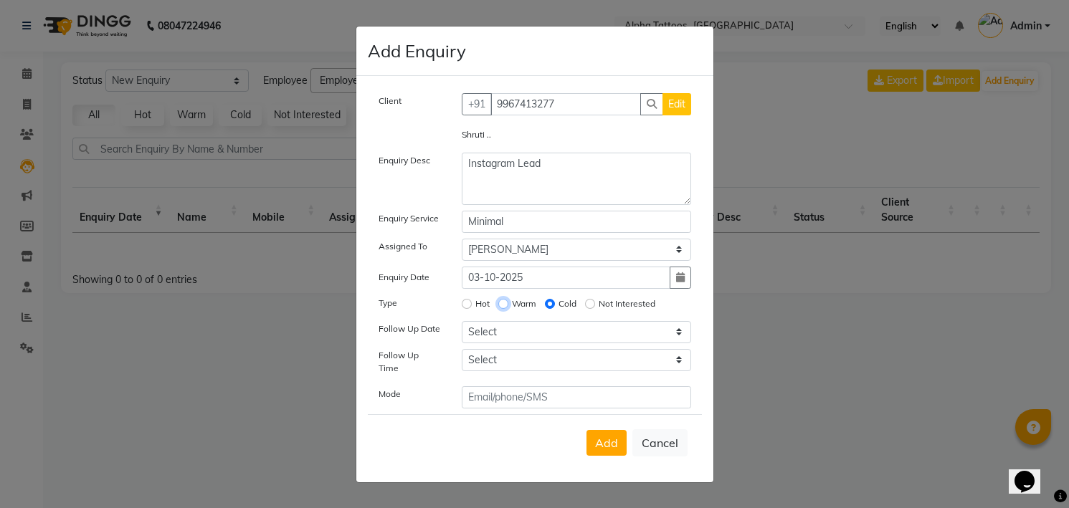
radio input "true"
radio input "false"
click at [462, 299] on input "Hot" at bounding box center [467, 304] width 10 height 10
radio input "true"
radio input "false"
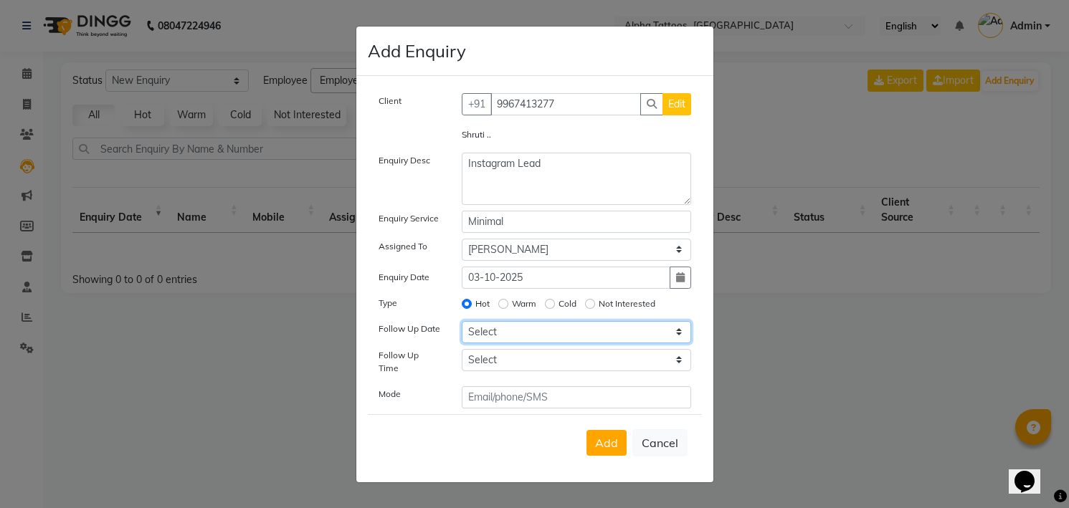
click at [517, 343] on select "Select [DATE] [DATE] [DATE] ([DATE]) [DATE] ([DATE]) [DATE] ([DATE]) [DATE] ([D…" at bounding box center [576, 332] width 229 height 22
select select "[DATE]"
click at [462, 326] on select "Select [DATE] [DATE] [DATE] ([DATE]) [DATE] ([DATE]) [DATE] ([DATE]) [DATE] ([D…" at bounding box center [576, 332] width 229 height 22
select select "900"
click at [587, 430] on button "Add" at bounding box center [607, 443] width 40 height 26
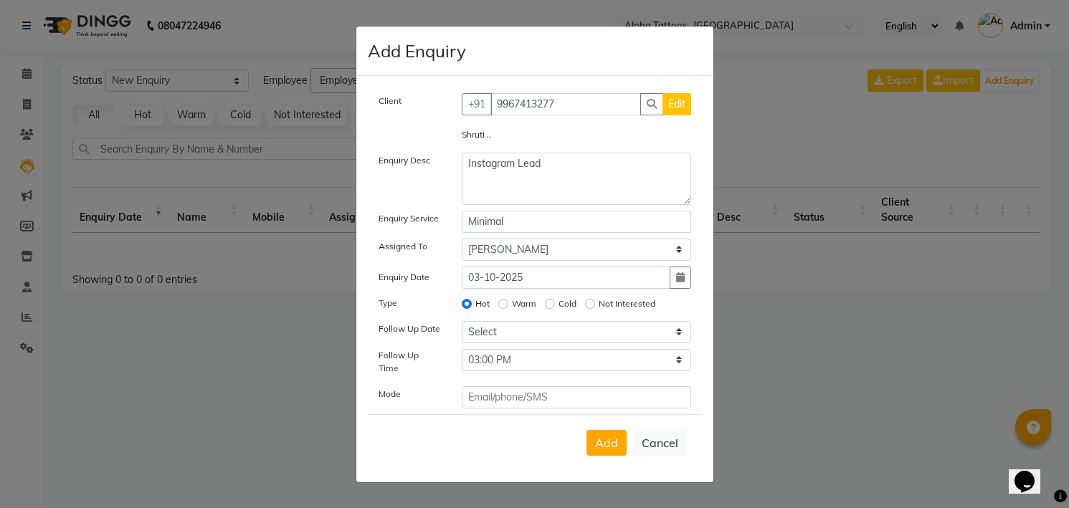
select select
radio input "false"
select select
select select "10"
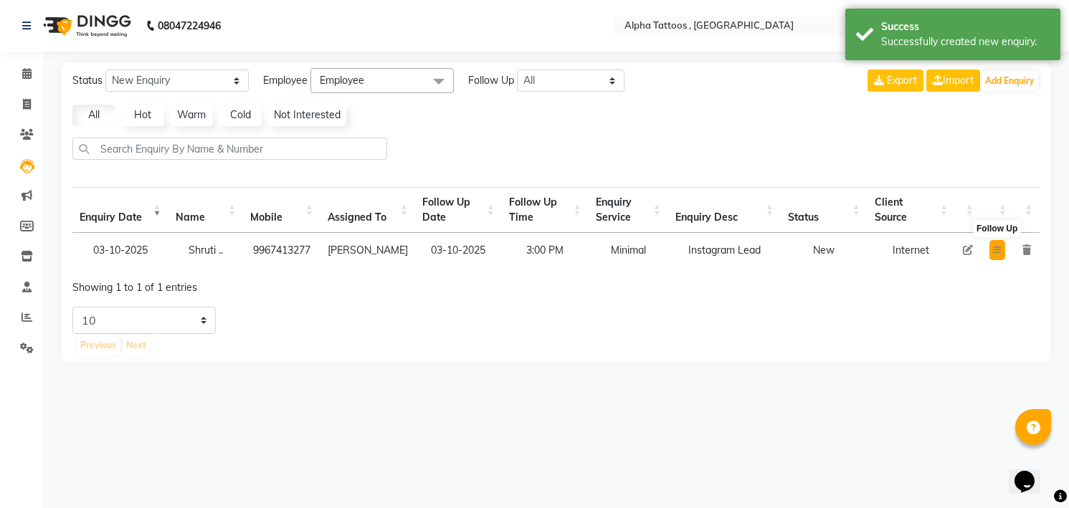
click at [993, 245] on button at bounding box center [998, 250] width 16 height 20
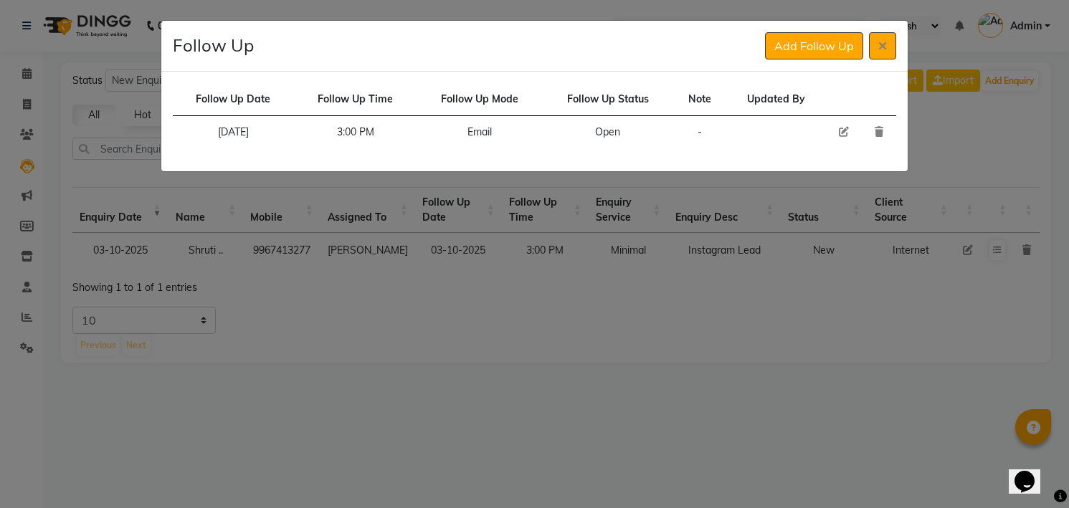
click at [841, 129] on icon at bounding box center [844, 132] width 10 height 10
select select "[DATE]"
select select "900"
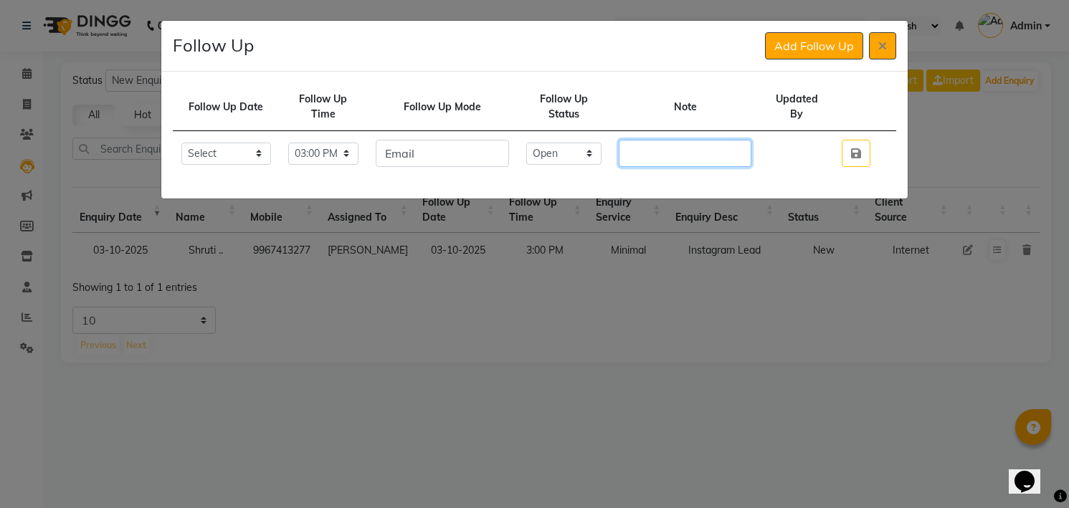
click at [662, 151] on input "text" at bounding box center [685, 153] width 133 height 27
click at [580, 151] on select "Select Open Pending Done" at bounding box center [564, 154] width 76 height 22
select select "Done"
click at [541, 143] on select "Select Open Pending Done" at bounding box center [564, 154] width 76 height 22
click at [667, 155] on input "text" at bounding box center [685, 153] width 133 height 27
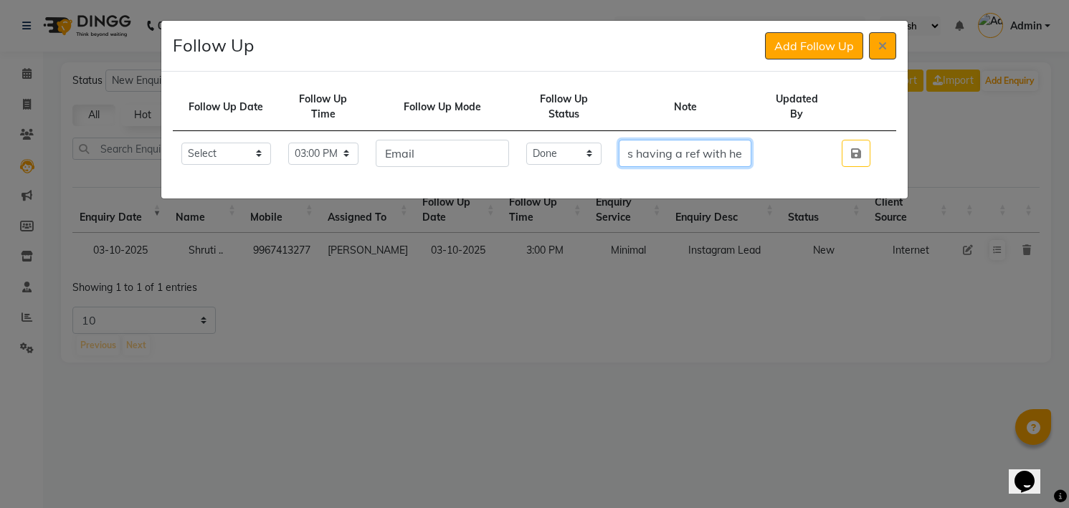
scroll to position [0, 673]
click at [667, 155] on input "She will come [DATE] for a consultation for her tattoo at 12.30 to 1.00pm she i…" at bounding box center [685, 153] width 133 height 27
type input "She will come [DATE] for a consultation for her tattoo at 12.30 to 1.00pm she i…"
click button "button" at bounding box center [856, 153] width 29 height 27
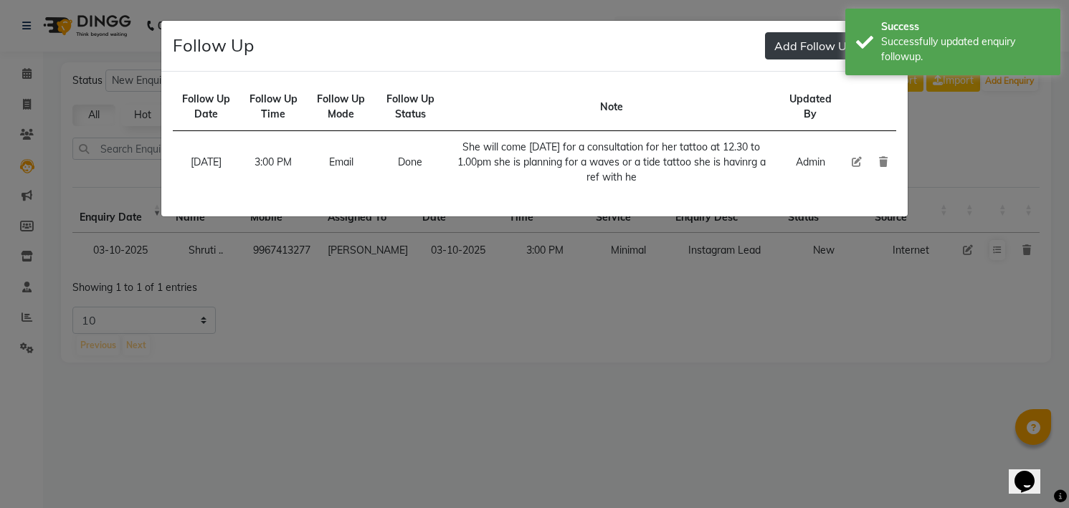
click at [795, 39] on button "Add Follow Up" at bounding box center [814, 45] width 98 height 27
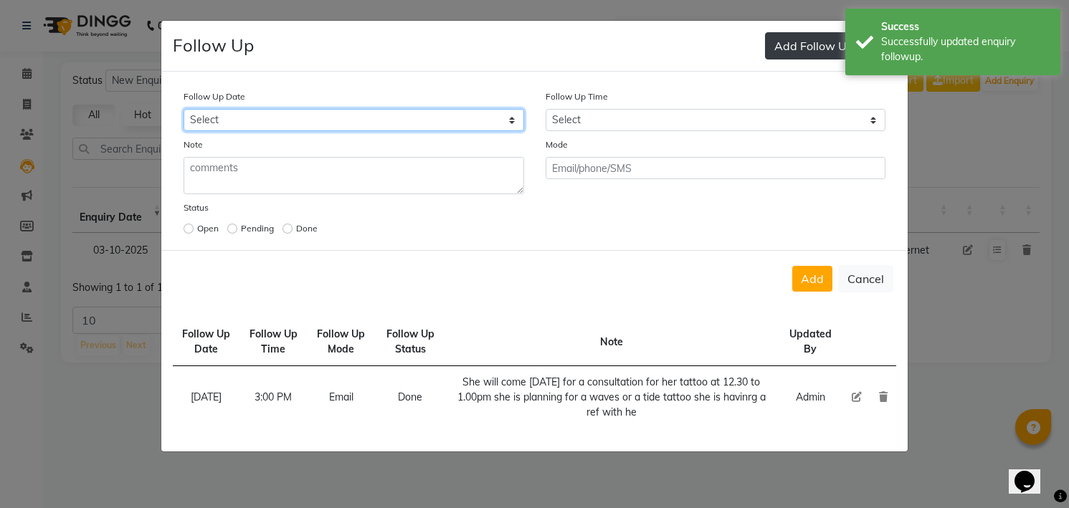
select select "[DATE]"
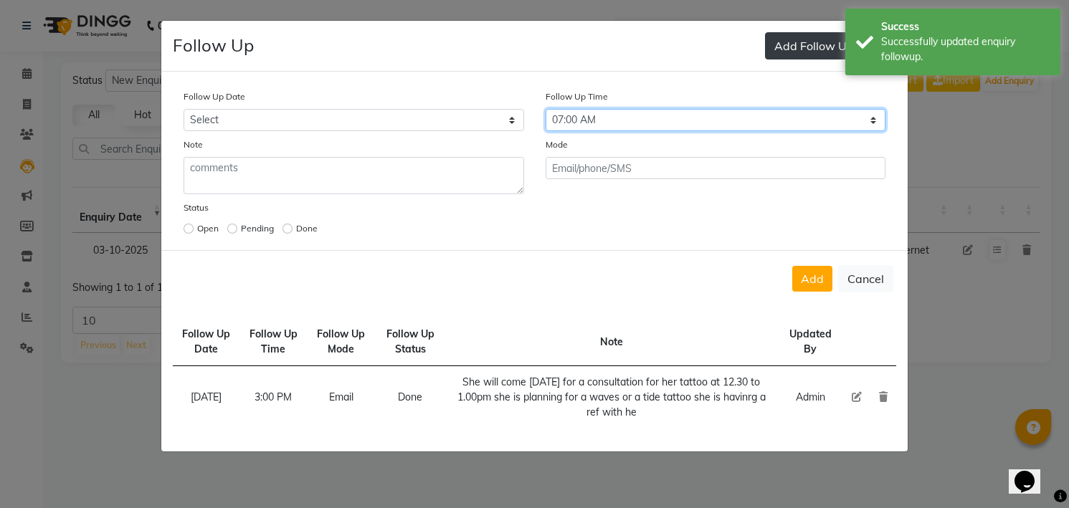
select select "840"
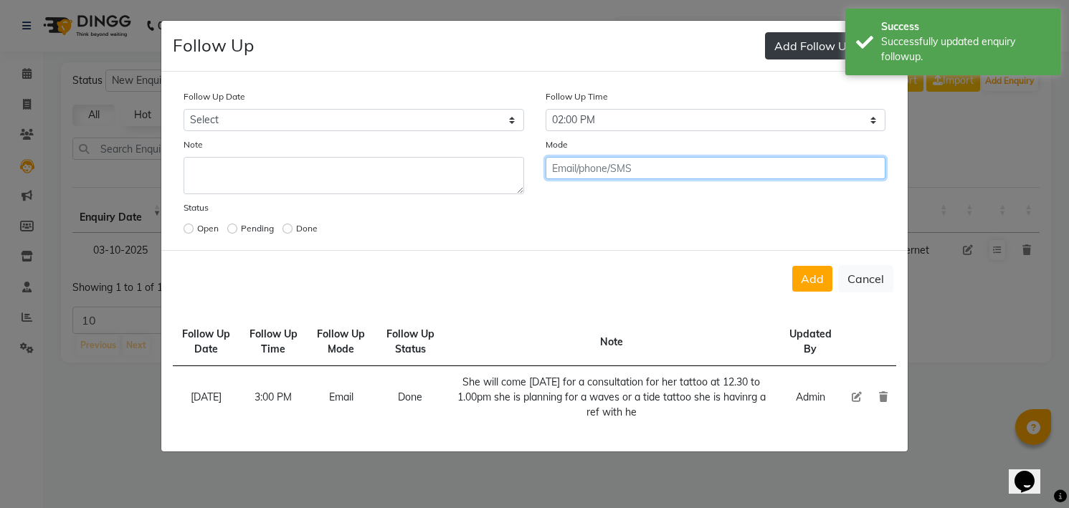
click at [792, 266] on button "Add" at bounding box center [812, 279] width 40 height 26
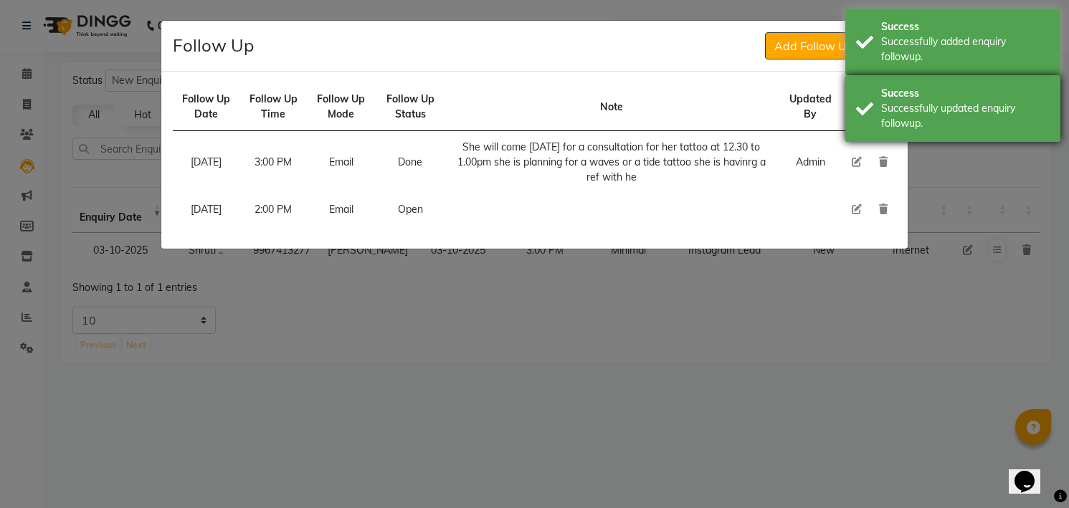
click at [906, 115] on div "Successfully updated enquiry followup." at bounding box center [965, 116] width 169 height 30
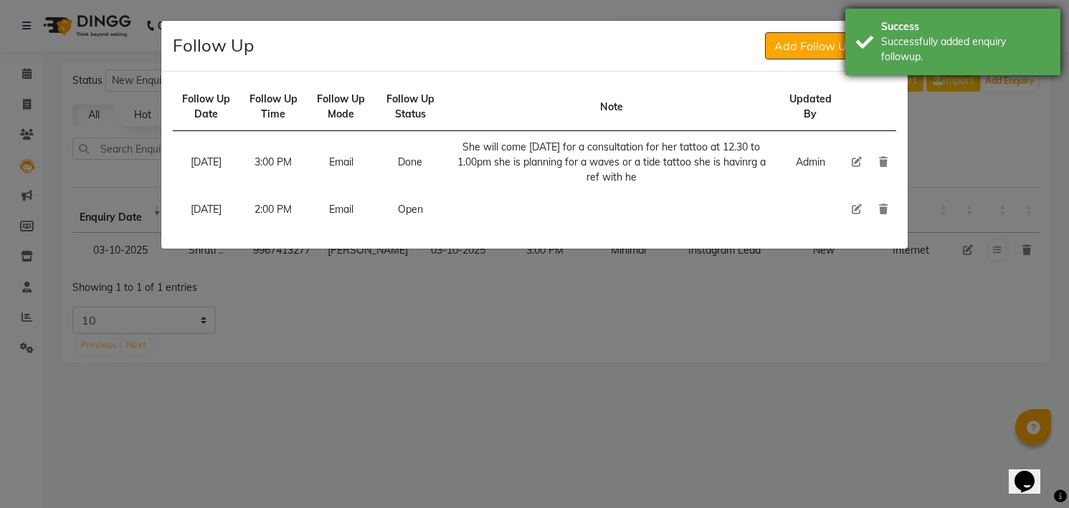
click at [919, 56] on div "Successfully added enquiry followup." at bounding box center [965, 49] width 169 height 30
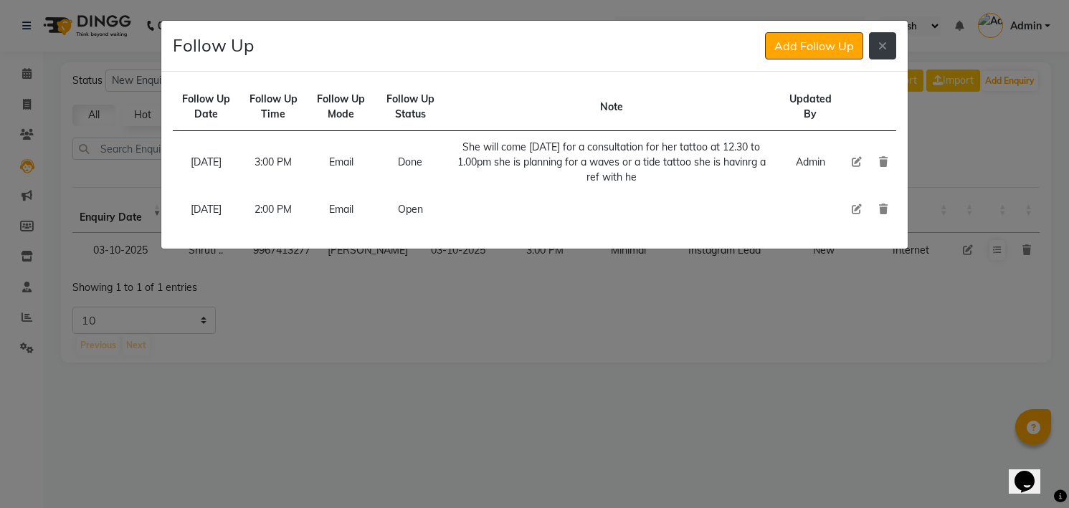
click at [883, 49] on icon at bounding box center [882, 45] width 9 height 11
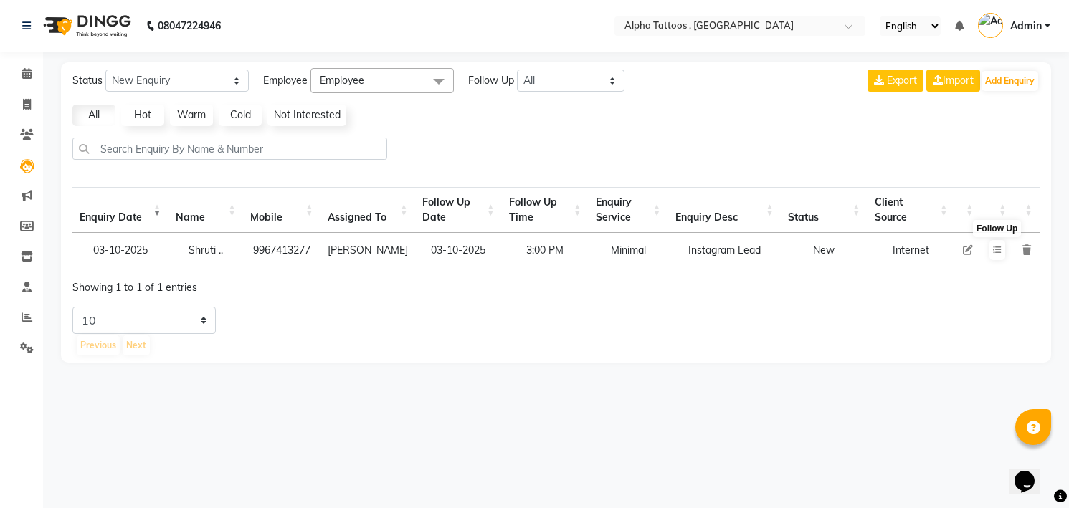
click at [308, 247] on td "9967413277" at bounding box center [281, 250] width 77 height 34
copy td "9967413277"
click at [970, 245] on icon at bounding box center [968, 250] width 10 height 10
select select "32724"
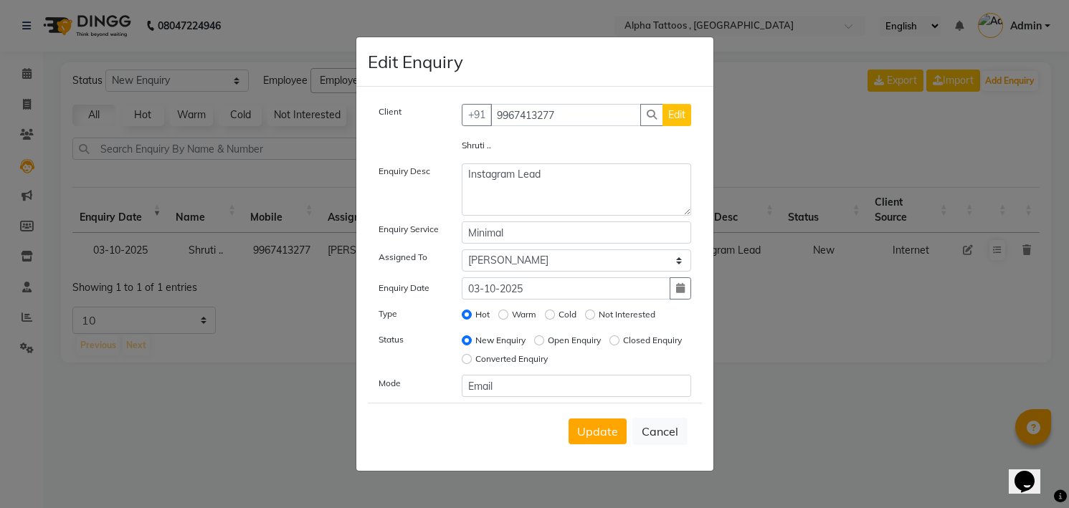
click at [554, 338] on label "Open Enquiry" at bounding box center [574, 340] width 53 height 13
click at [544, 338] on input "Open Enquiry" at bounding box center [539, 341] width 10 height 10
radio input "true"
radio input "false"
click at [594, 425] on span "Update" at bounding box center [597, 432] width 41 height 14
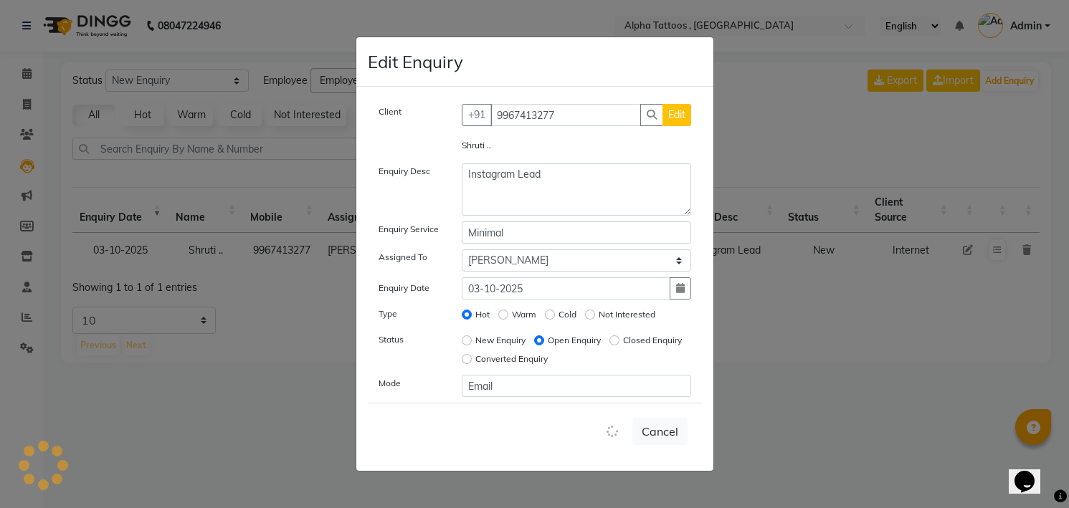
select select
radio input "false"
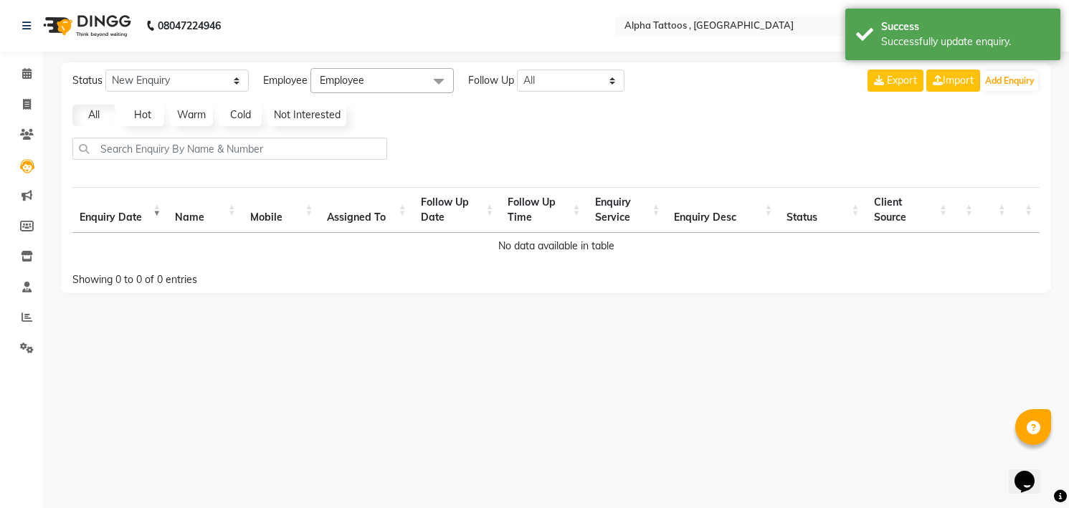
click at [96, 9] on img at bounding box center [86, 26] width 98 height 40
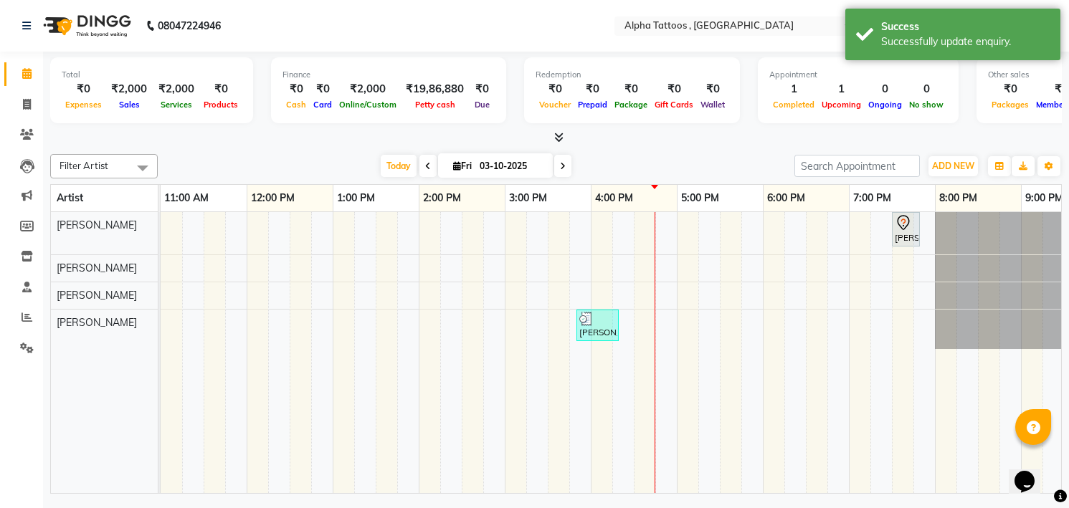
click at [567, 156] on span at bounding box center [562, 166] width 17 height 22
type input "04-10-2025"
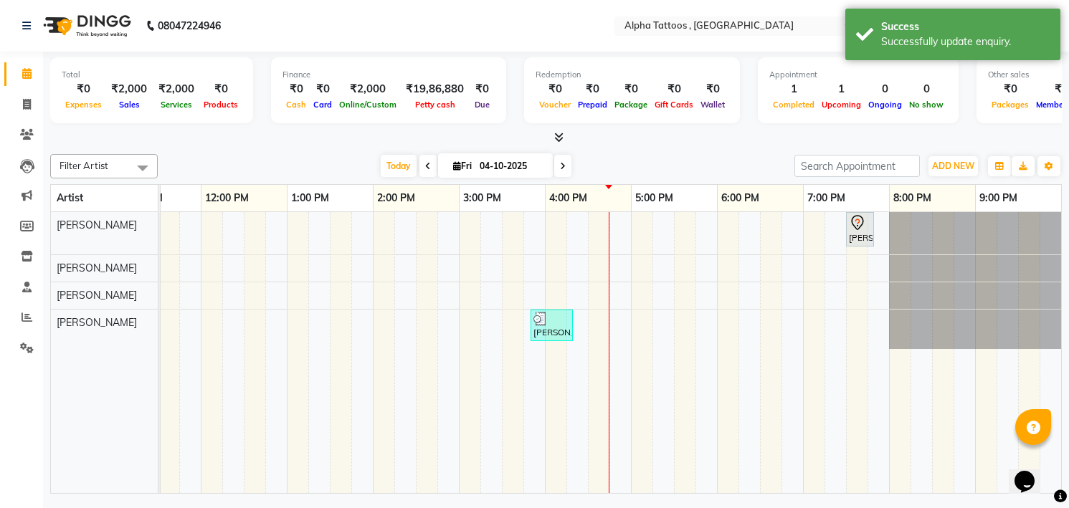
click at [547, 156] on input "04-10-2025" at bounding box center [511, 167] width 72 height 22
select select "10"
select select "2025"
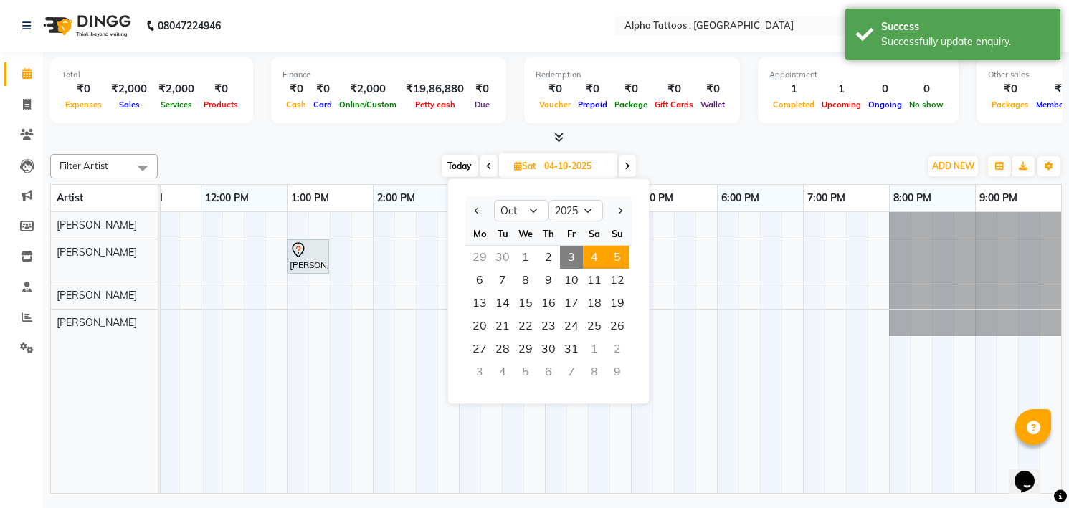
click at [617, 260] on span "5" at bounding box center [617, 257] width 23 height 23
type input "05-10-2025"
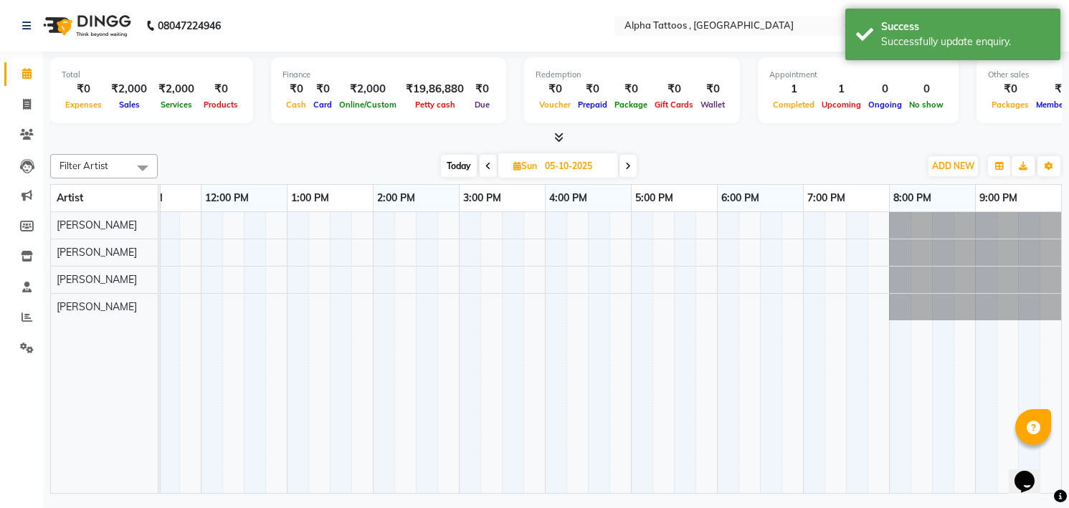
click at [259, 222] on div at bounding box center [588, 352] width 947 height 281
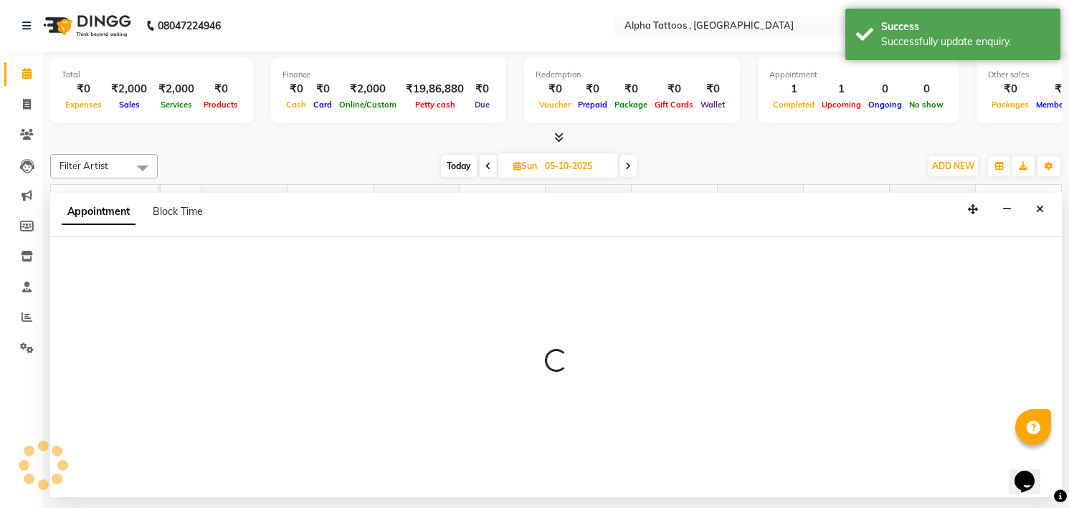
select select "32645"
select select "750"
select select "tentative"
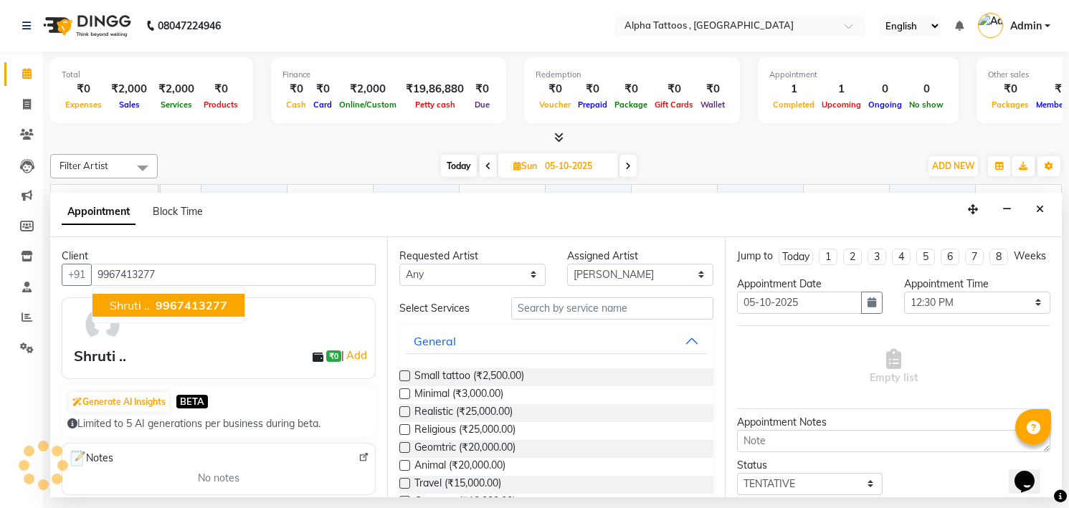
click at [189, 309] on span "9967413277" at bounding box center [192, 305] width 72 height 14
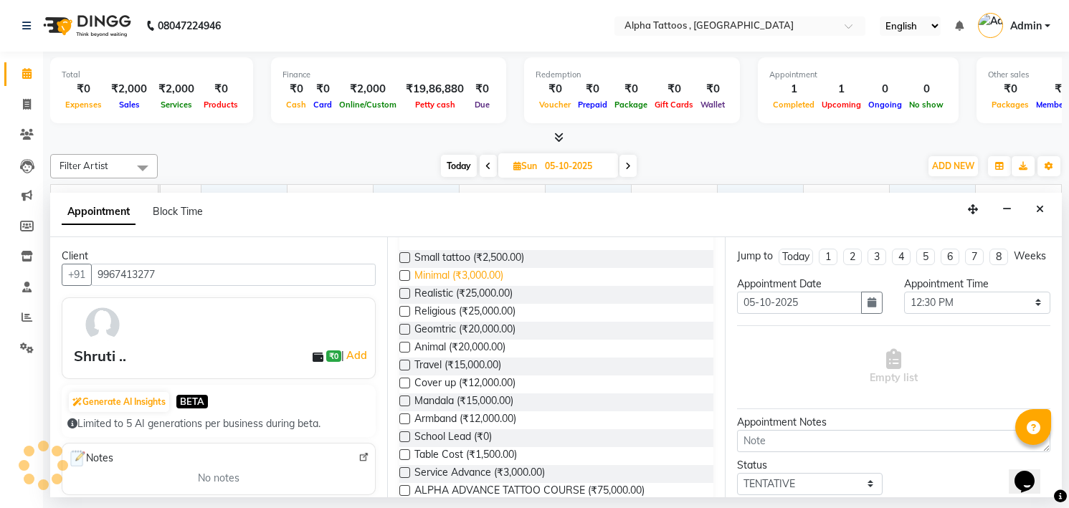
scroll to position [140, 0]
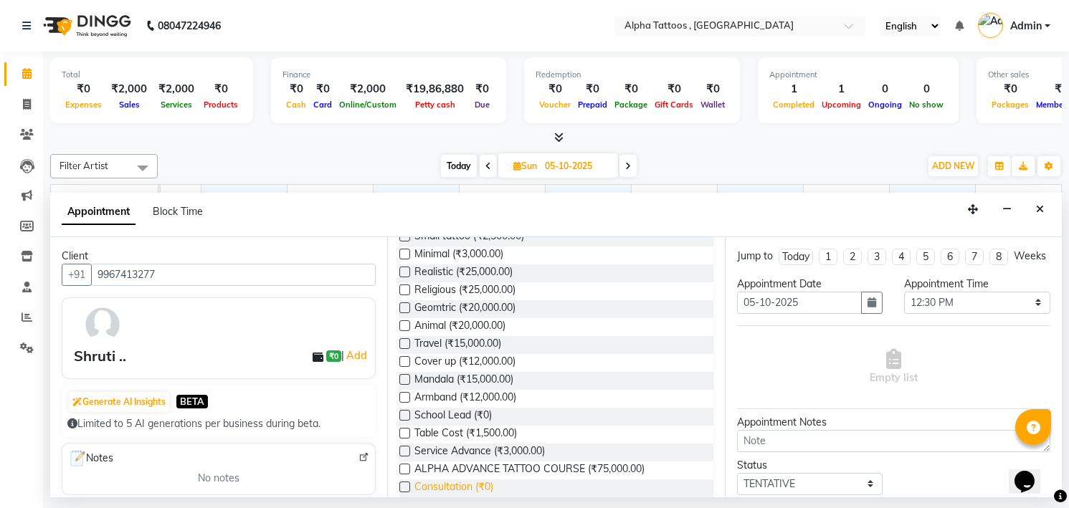
type input "9967413277"
click at [460, 481] on span "Consultation (₹0)" at bounding box center [453, 489] width 79 height 18
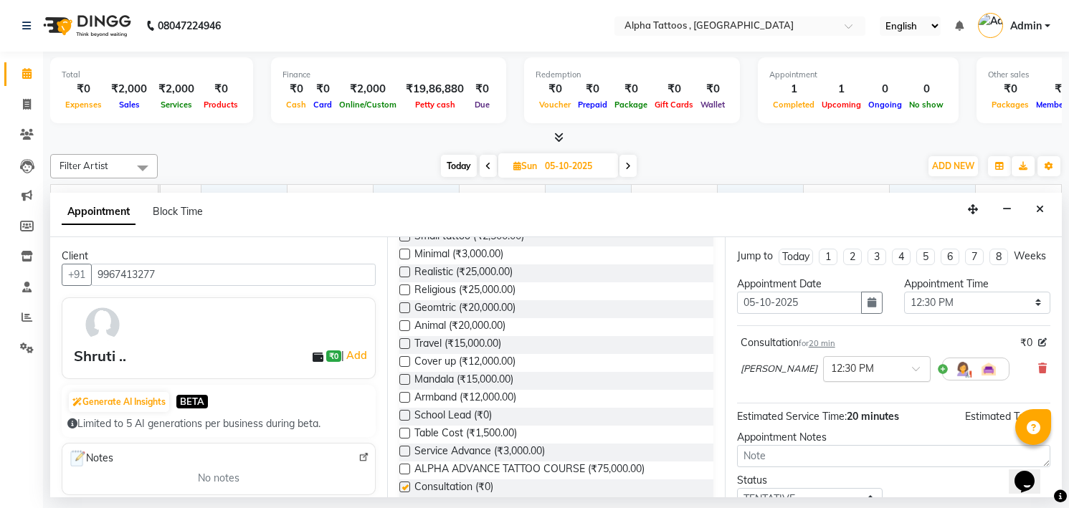
checkbox input "false"
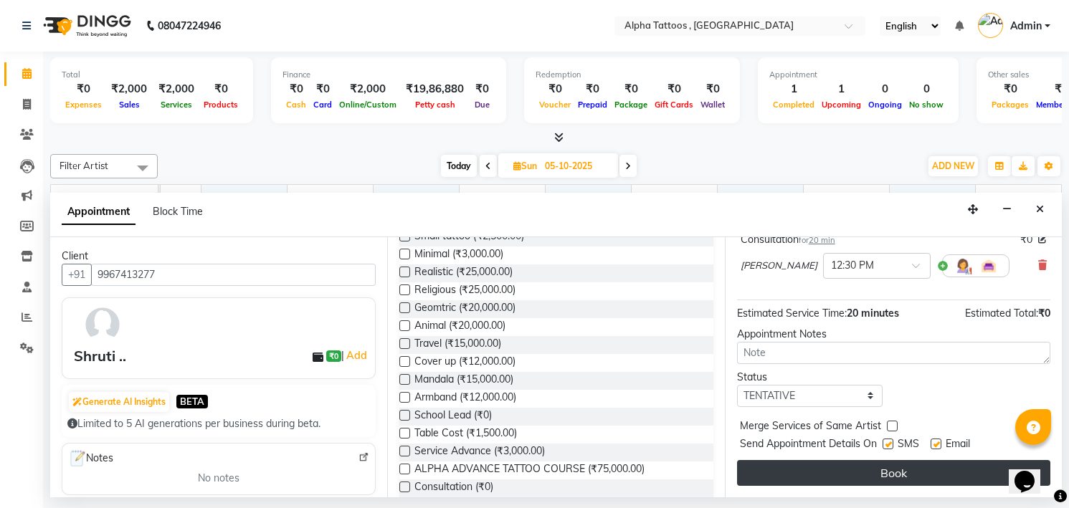
click at [867, 461] on button "Book" at bounding box center [893, 473] width 313 height 26
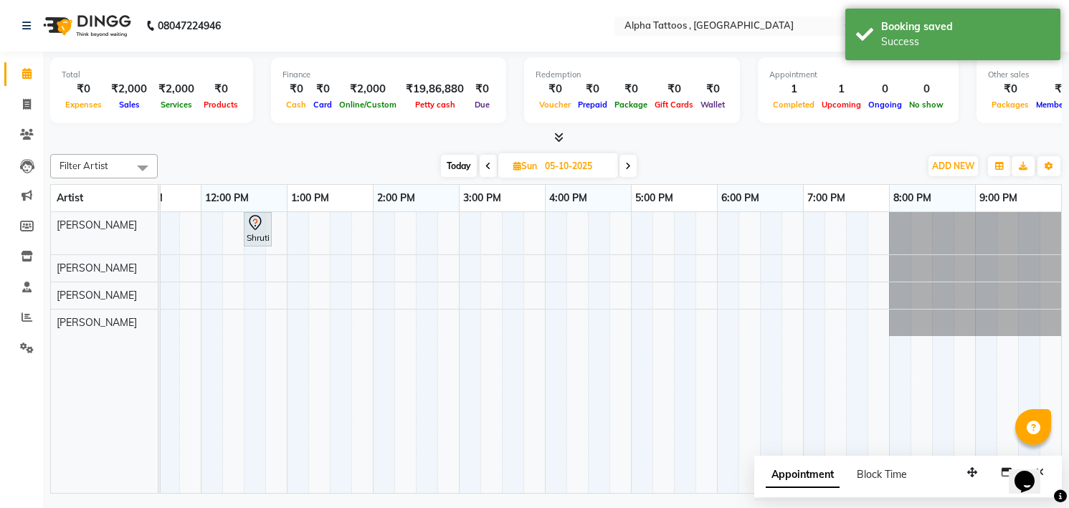
click at [345, 138] on div at bounding box center [556, 138] width 1012 height 15
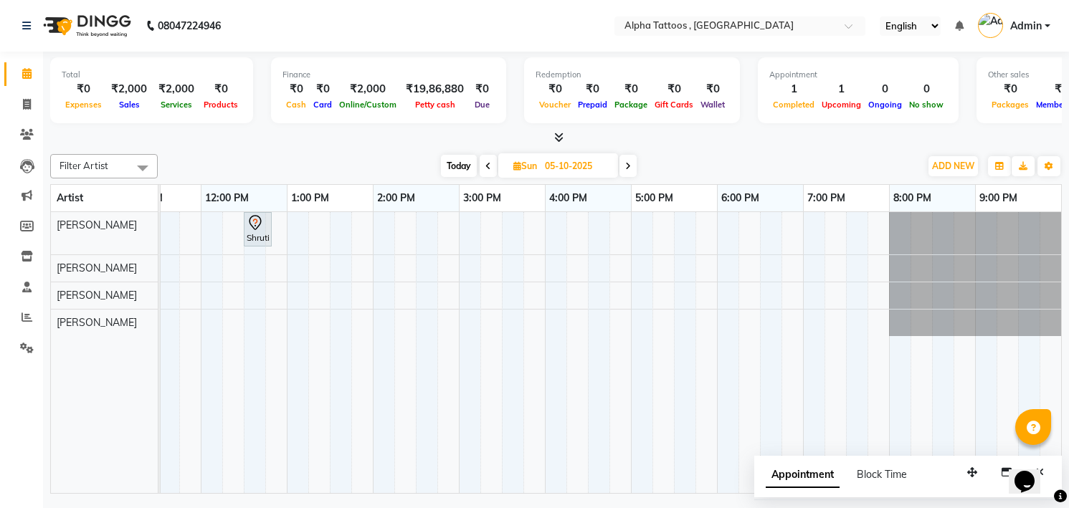
click at [486, 165] on icon at bounding box center [488, 166] width 6 height 9
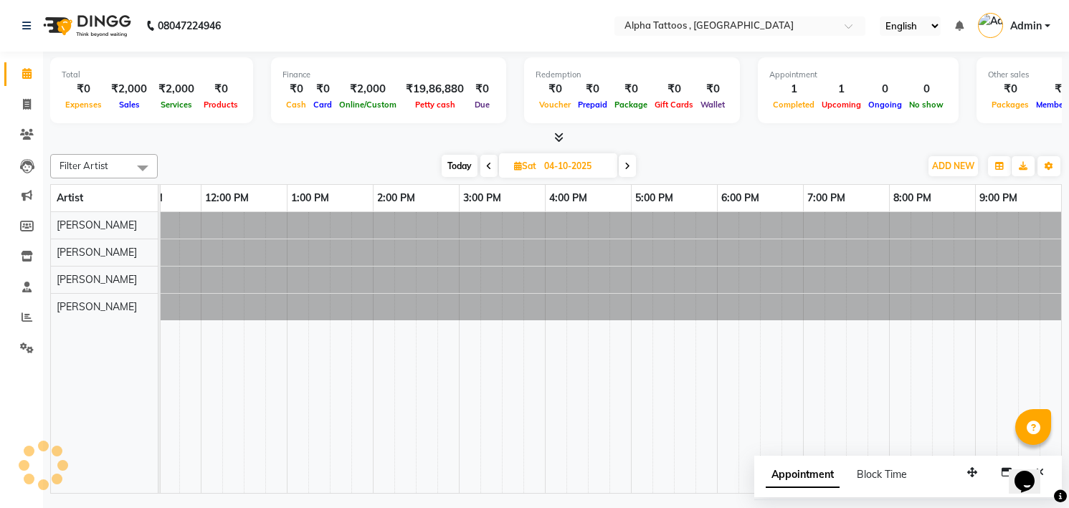
scroll to position [0, 46]
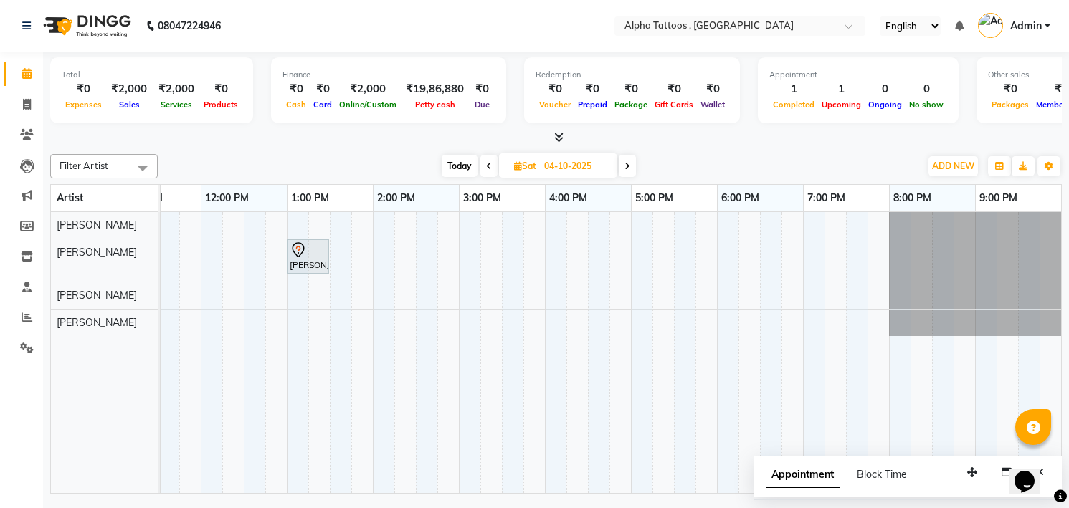
click at [462, 165] on span "Today" at bounding box center [460, 166] width 36 height 22
type input "03-10-2025"
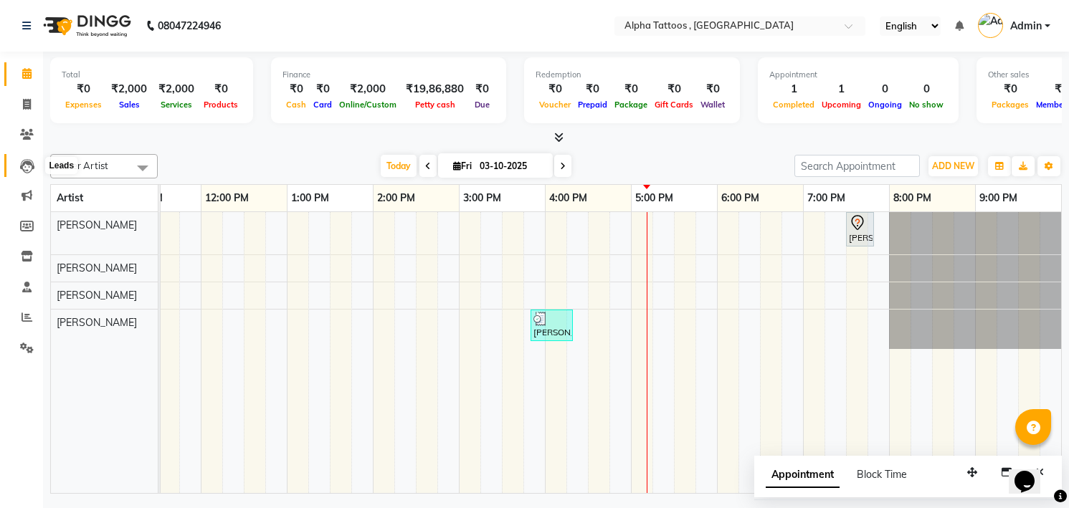
click at [29, 166] on icon at bounding box center [27, 166] width 14 height 14
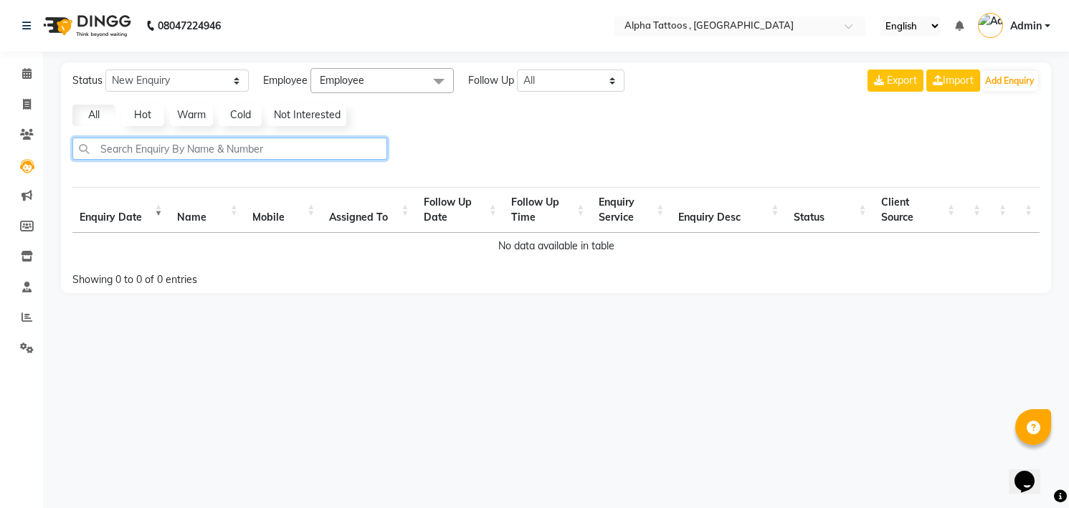
click at [228, 151] on input "text" at bounding box center [229, 149] width 315 height 22
type input "tarun"
select select "10"
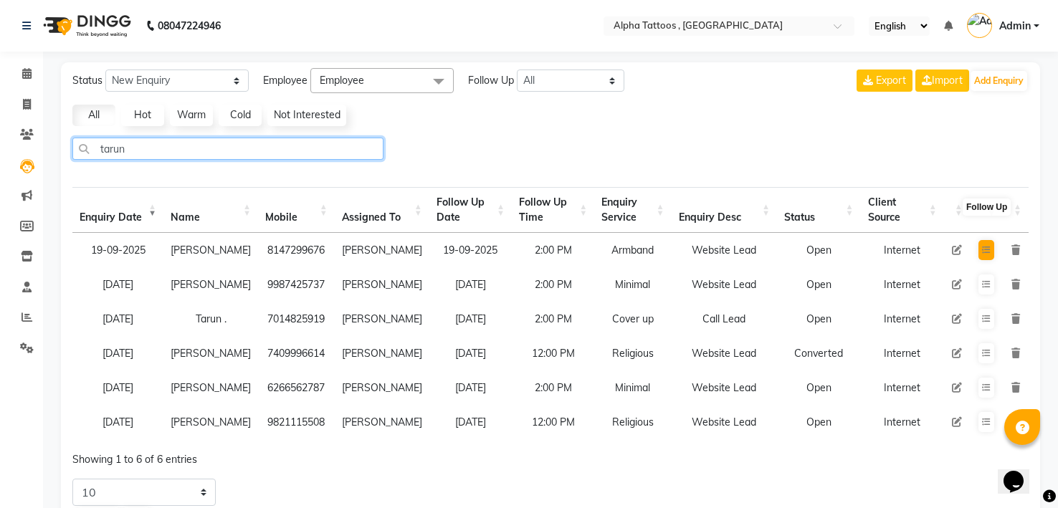
type input "tarun"
click at [988, 248] on icon at bounding box center [986, 250] width 9 height 9
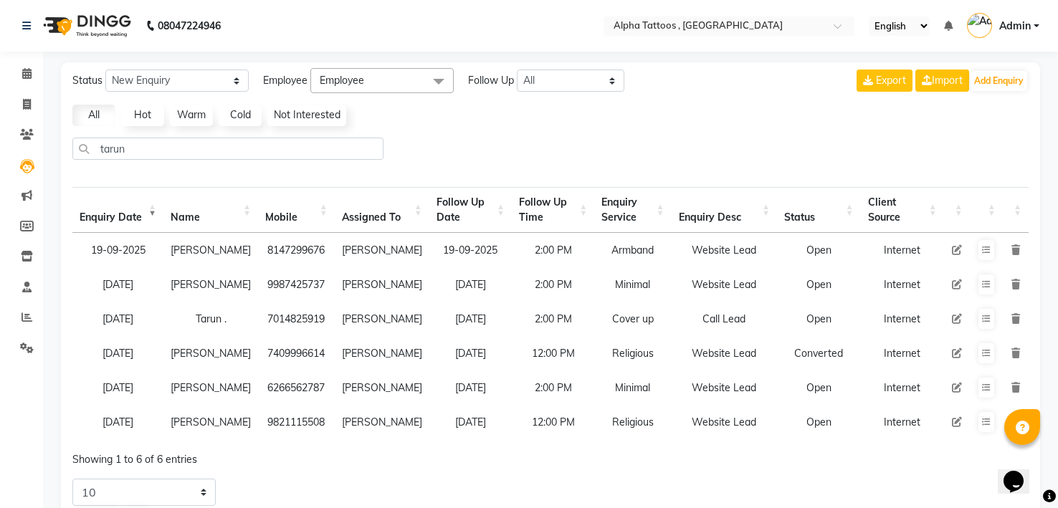
click at [70, 22] on img at bounding box center [86, 26] width 98 height 40
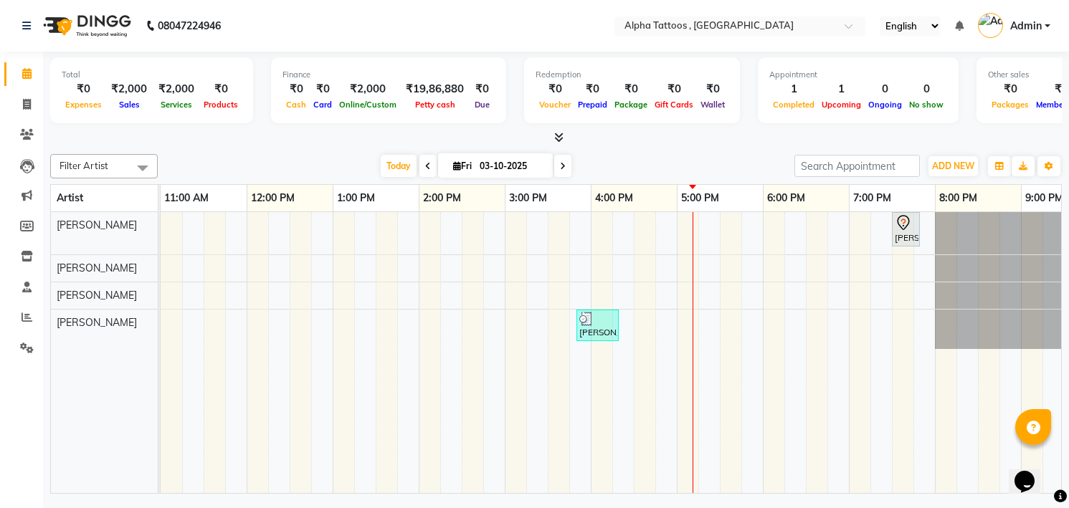
click at [70, 22] on img at bounding box center [86, 26] width 98 height 40
click at [19, 166] on span at bounding box center [26, 166] width 25 height 16
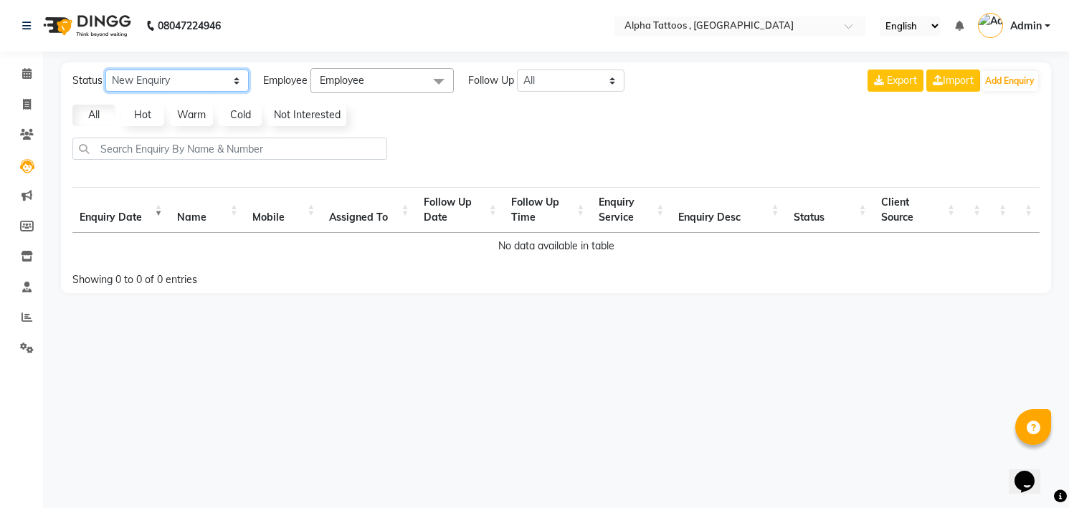
click at [187, 81] on select "New Enquiry Open Enquiry Converted Enquiry All" at bounding box center [176, 81] width 143 height 22
select select "Open"
click at [105, 70] on select "New Enquiry Open Enquiry Converted Enquiry All" at bounding box center [176, 81] width 143 height 22
select select "10"
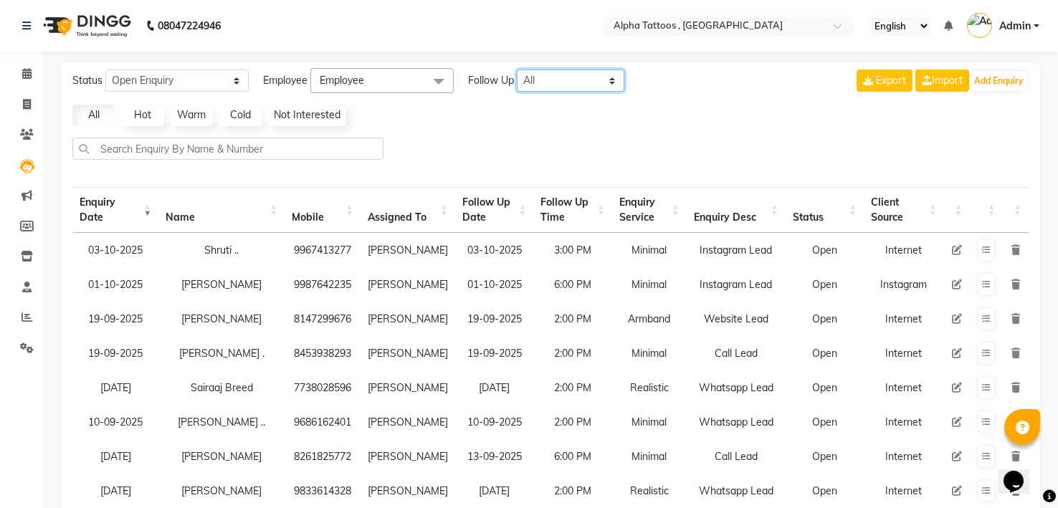
click at [564, 90] on select "All [DATE] [DATE] This Week This Month Custom" at bounding box center [571, 81] width 108 height 22
select select "today"
click at [518, 70] on select "All [DATE] [DATE] This Week This Month Custom" at bounding box center [571, 81] width 108 height 22
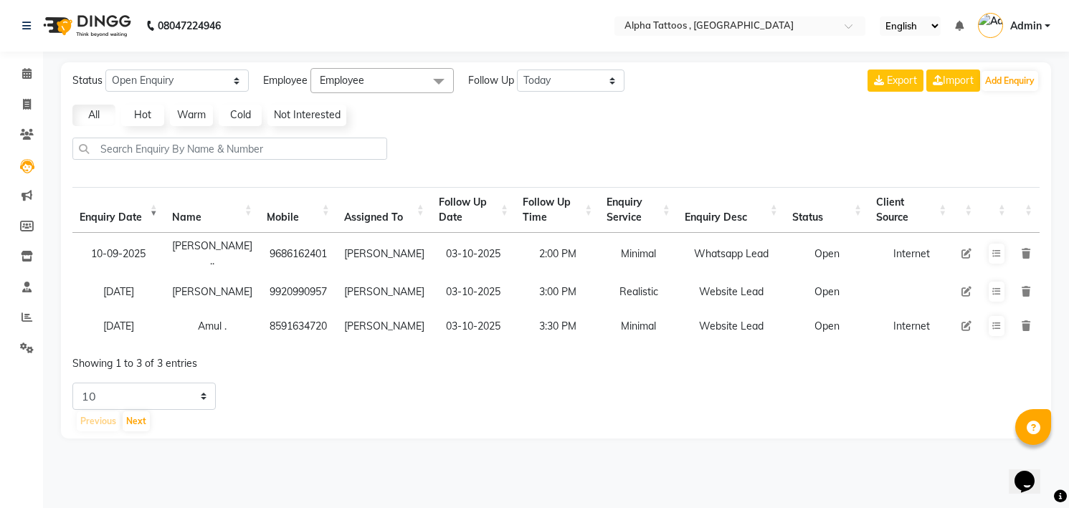
click at [753, 123] on div "All Hot Warm Cold Not Interested" at bounding box center [556, 116] width 979 height 22
click at [1003, 244] on button at bounding box center [997, 254] width 16 height 20
click at [997, 288] on icon at bounding box center [996, 292] width 9 height 9
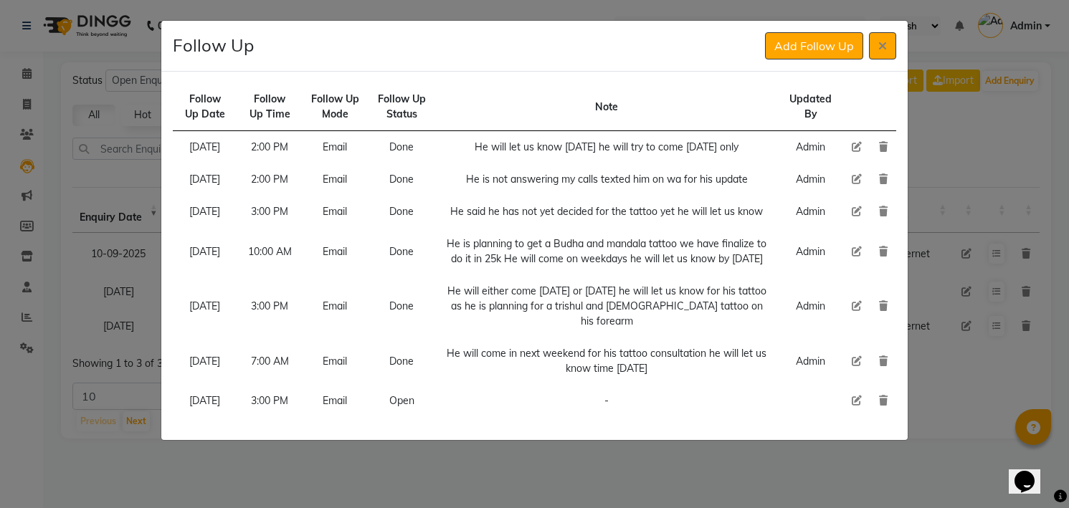
scroll to position [28, 0]
